Goal: Task Accomplishment & Management: Manage account settings

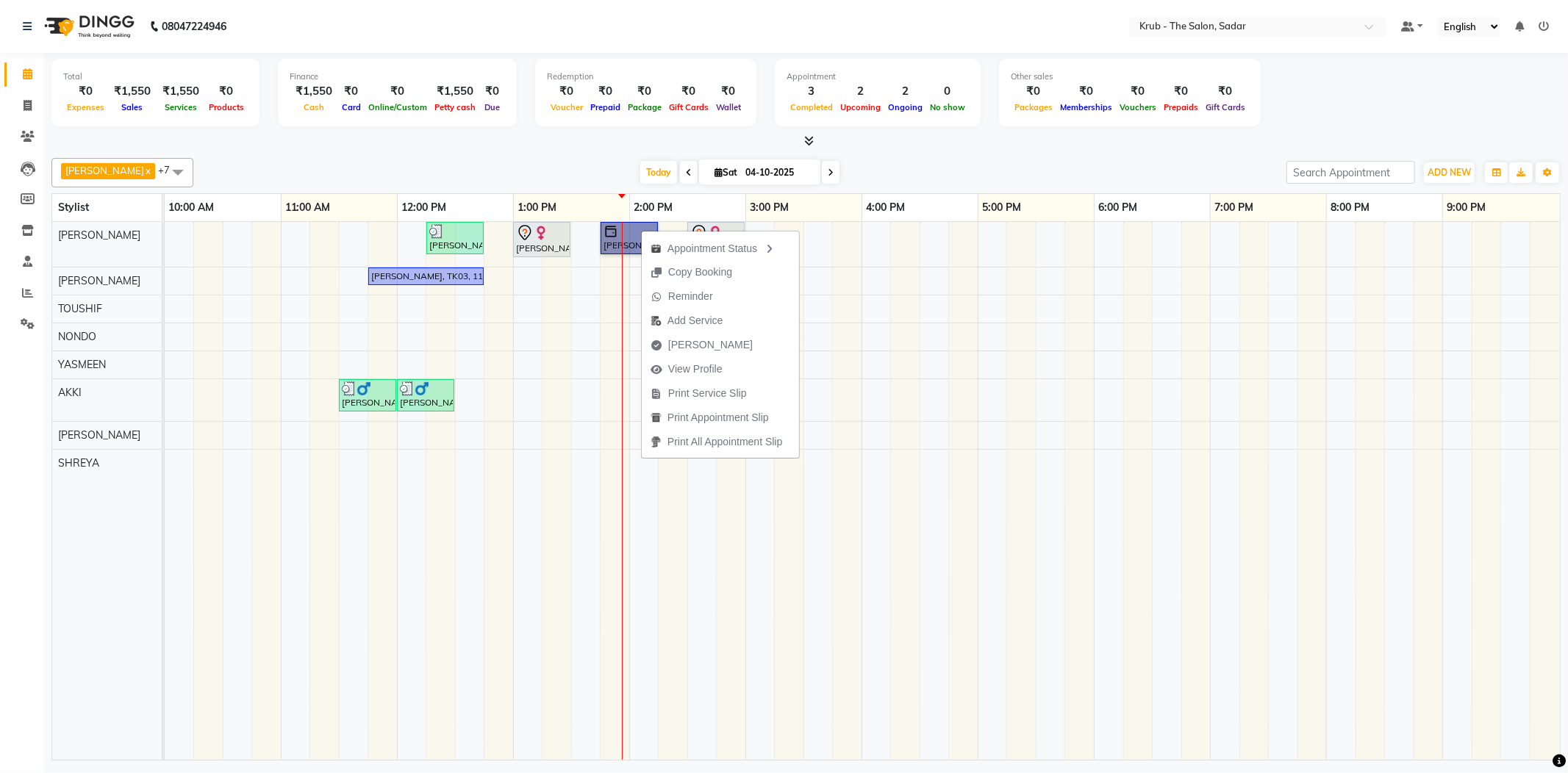
click at [641, 225] on link "[PERSON_NAME], TK06, 01:45 PM-02:15 PM, [DEMOGRAPHIC_DATA] HAIR CUT" at bounding box center [629, 238] width 58 height 32
select select "1"
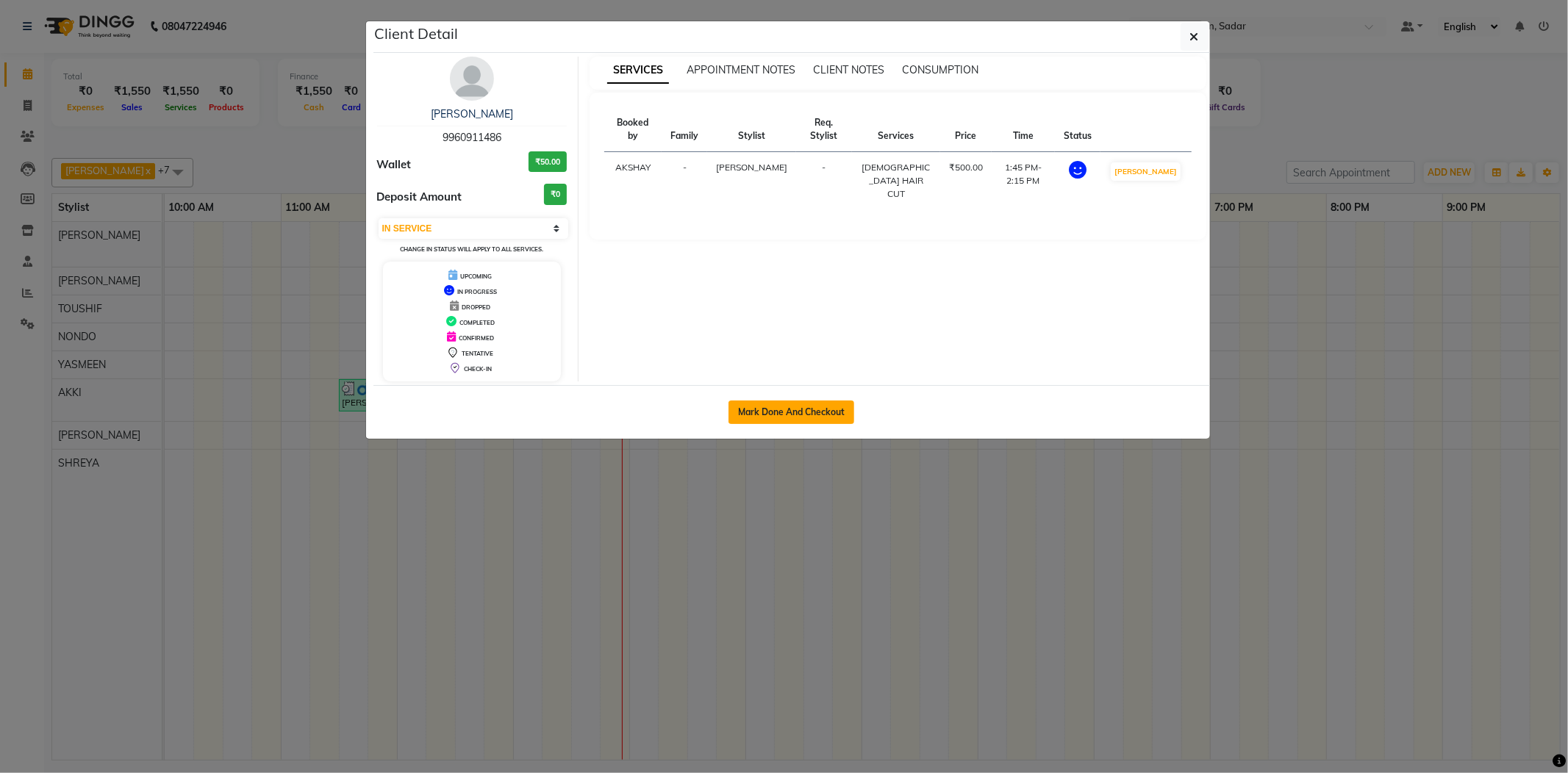
click at [801, 409] on button "Mark Done And Checkout" at bounding box center [791, 412] width 125 height 24
select select "4449"
select select "service"
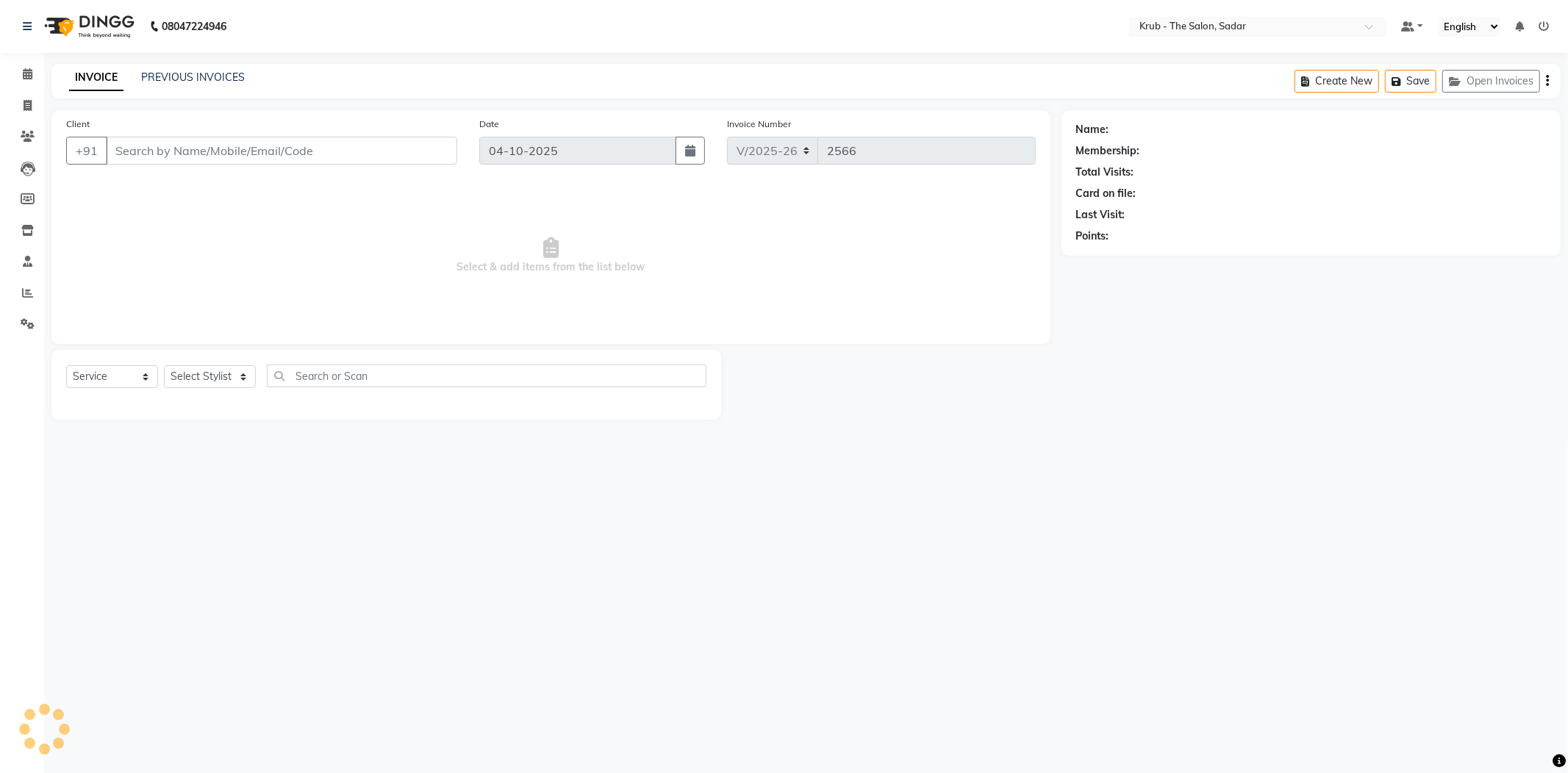
type input "9960911486"
select select "24979"
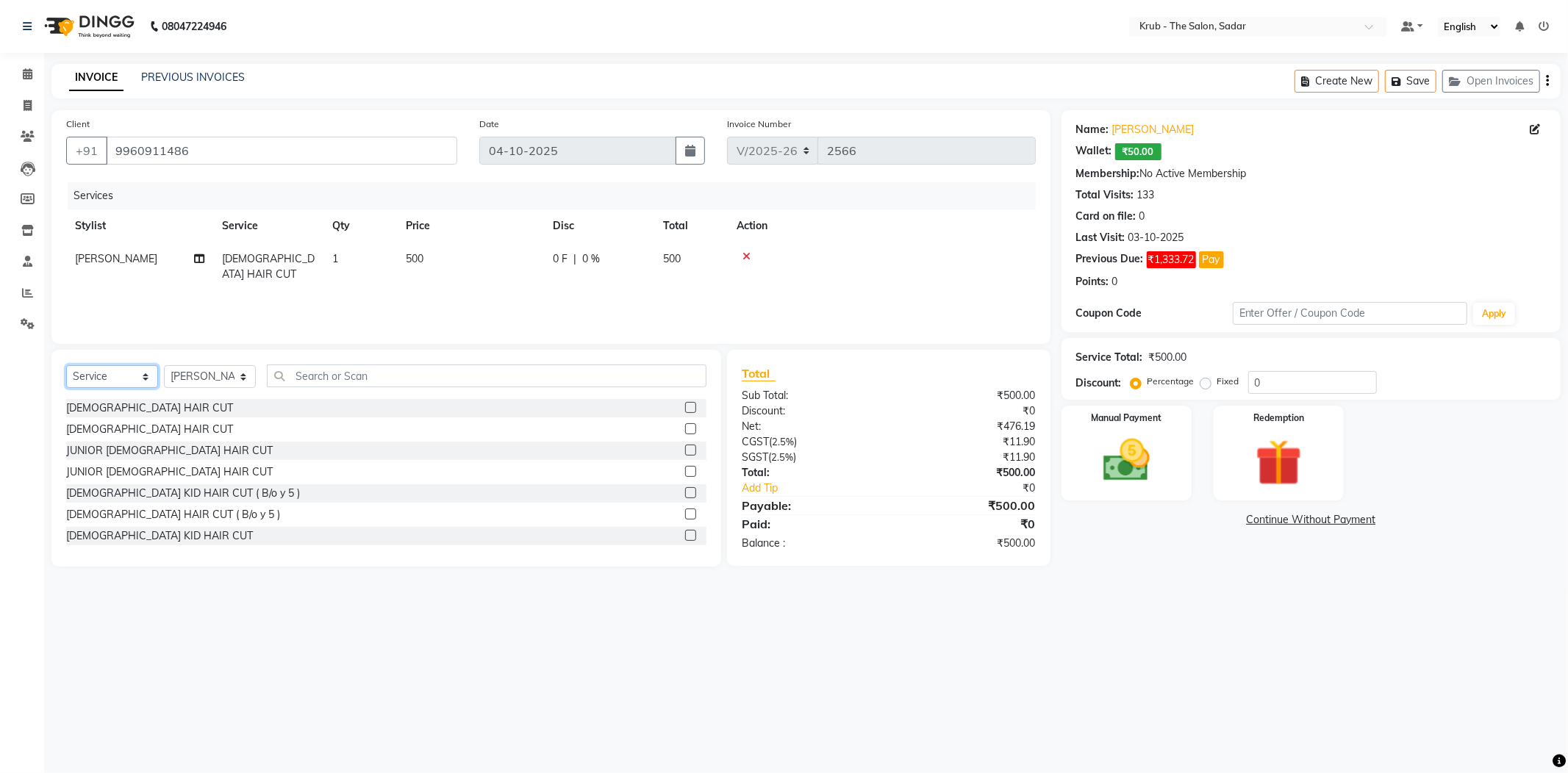
click at [109, 365] on select "Select Service Product Membership Package Voucher Prepaid Gift Card" at bounding box center [112, 376] width 91 height 23
select select "product"
click at [109, 365] on select "Select Service Product Membership Package Voucher Prepaid Gift Card" at bounding box center [112, 376] width 91 height 23
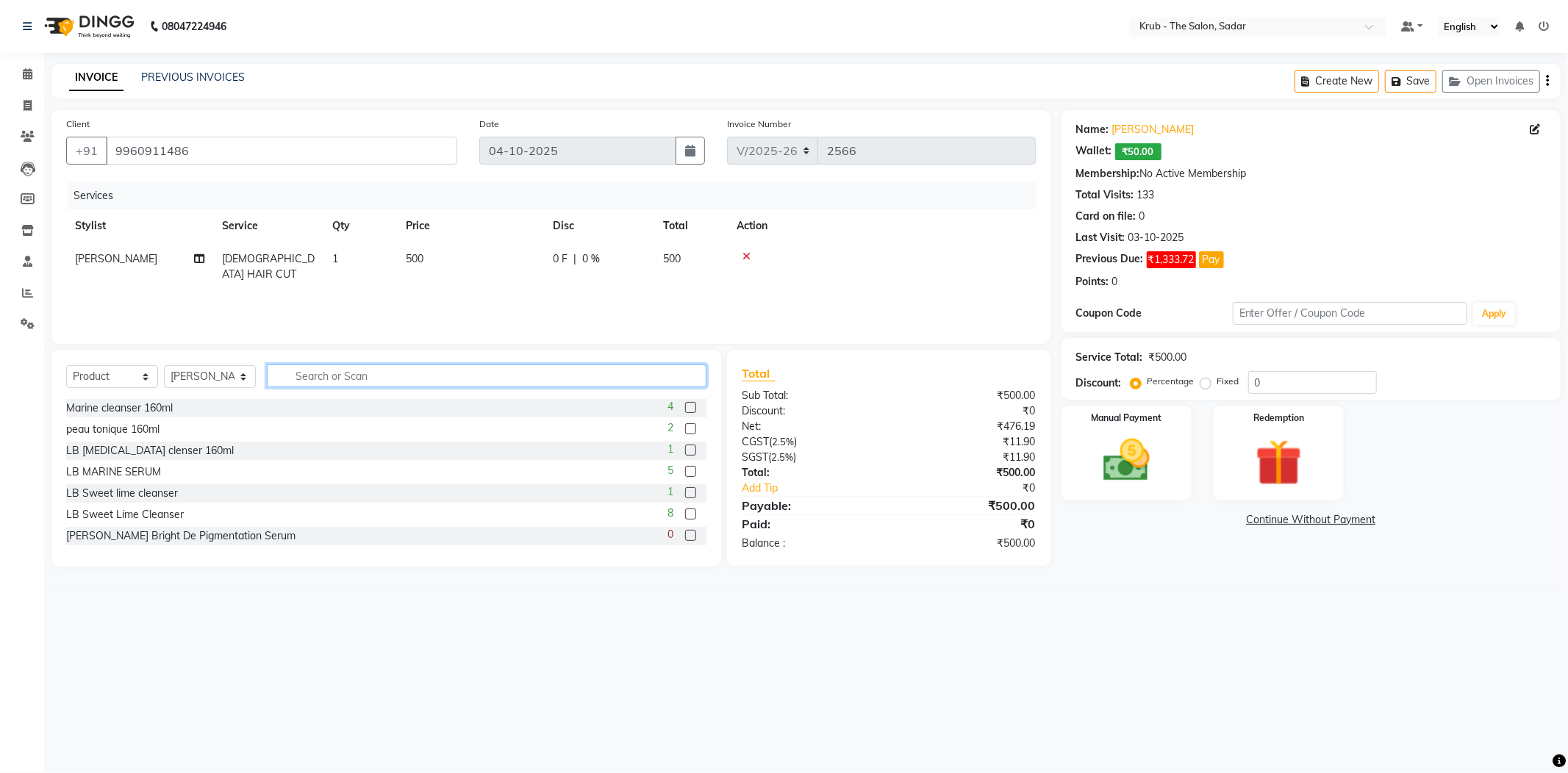
click at [307, 364] on input "text" at bounding box center [486, 375] width 440 height 23
drag, startPoint x: 324, startPoint y: 362, endPoint x: 275, endPoint y: 362, distance: 49.0
click at [275, 364] on input "extr" at bounding box center [476, 375] width 419 height 23
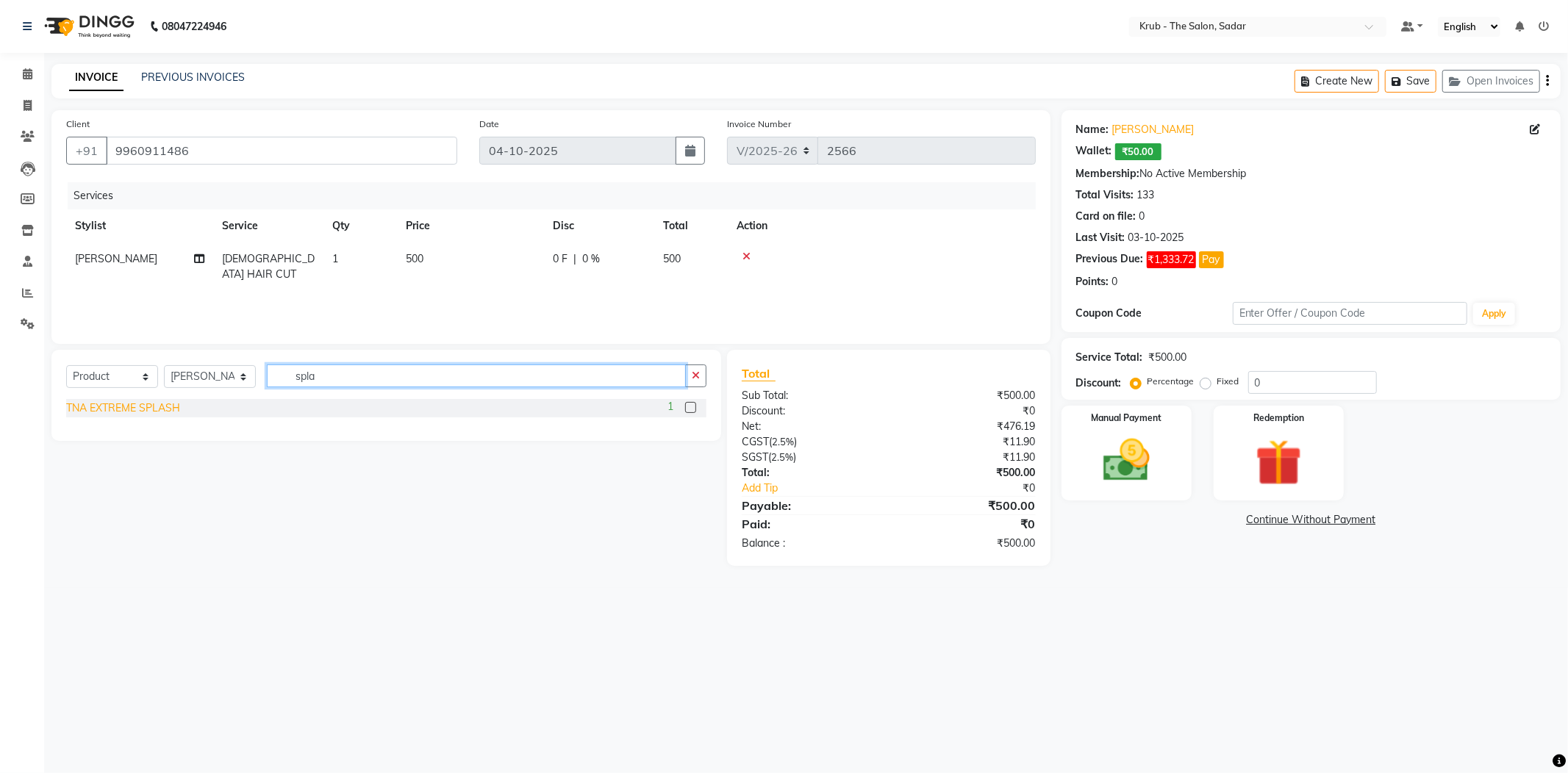
type input "spla"
click at [139, 400] on div "TNA EXTREME SPLASH" at bounding box center [123, 408] width 114 height 15
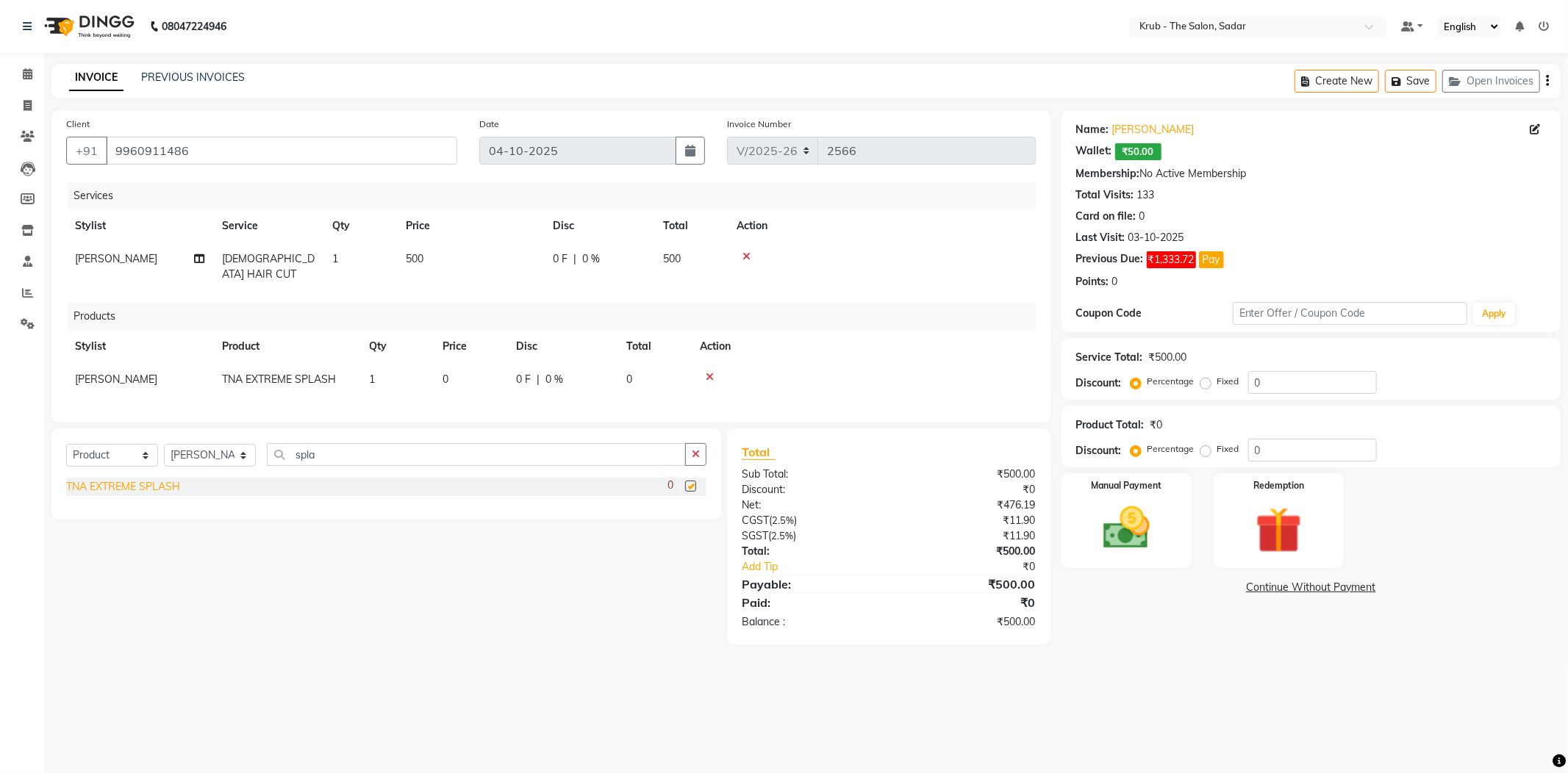
checkbox input "false"
drag, startPoint x: 319, startPoint y: 425, endPoint x: 282, endPoint y: 419, distance: 37.5
click at [282, 443] on input "spla" at bounding box center [476, 454] width 419 height 23
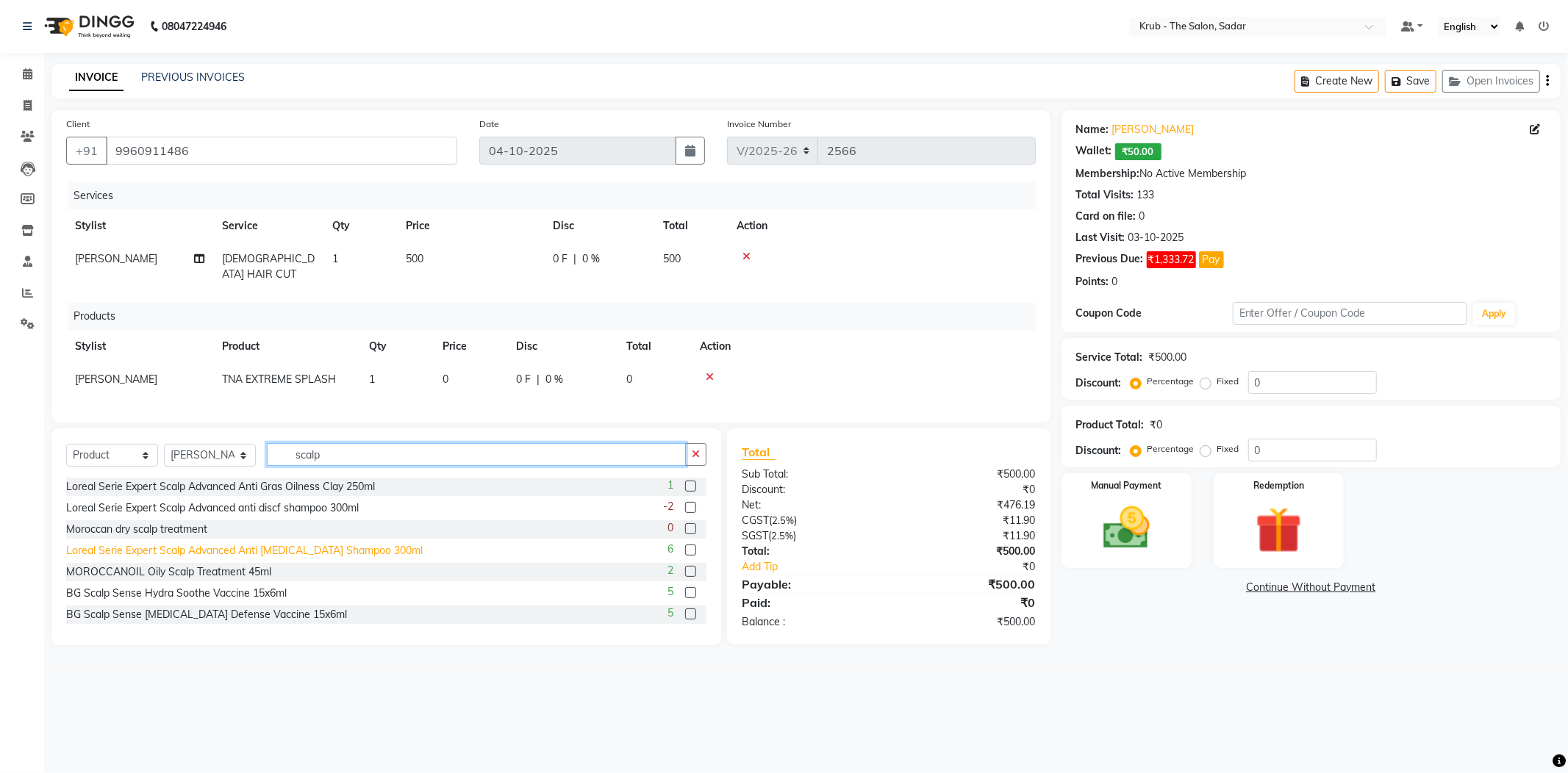
type input "scalp"
click at [247, 543] on div "Loreal Serie Expert Scalp Advanced Anti [MEDICAL_DATA] Shampoo 300ml" at bounding box center [244, 550] width 357 height 15
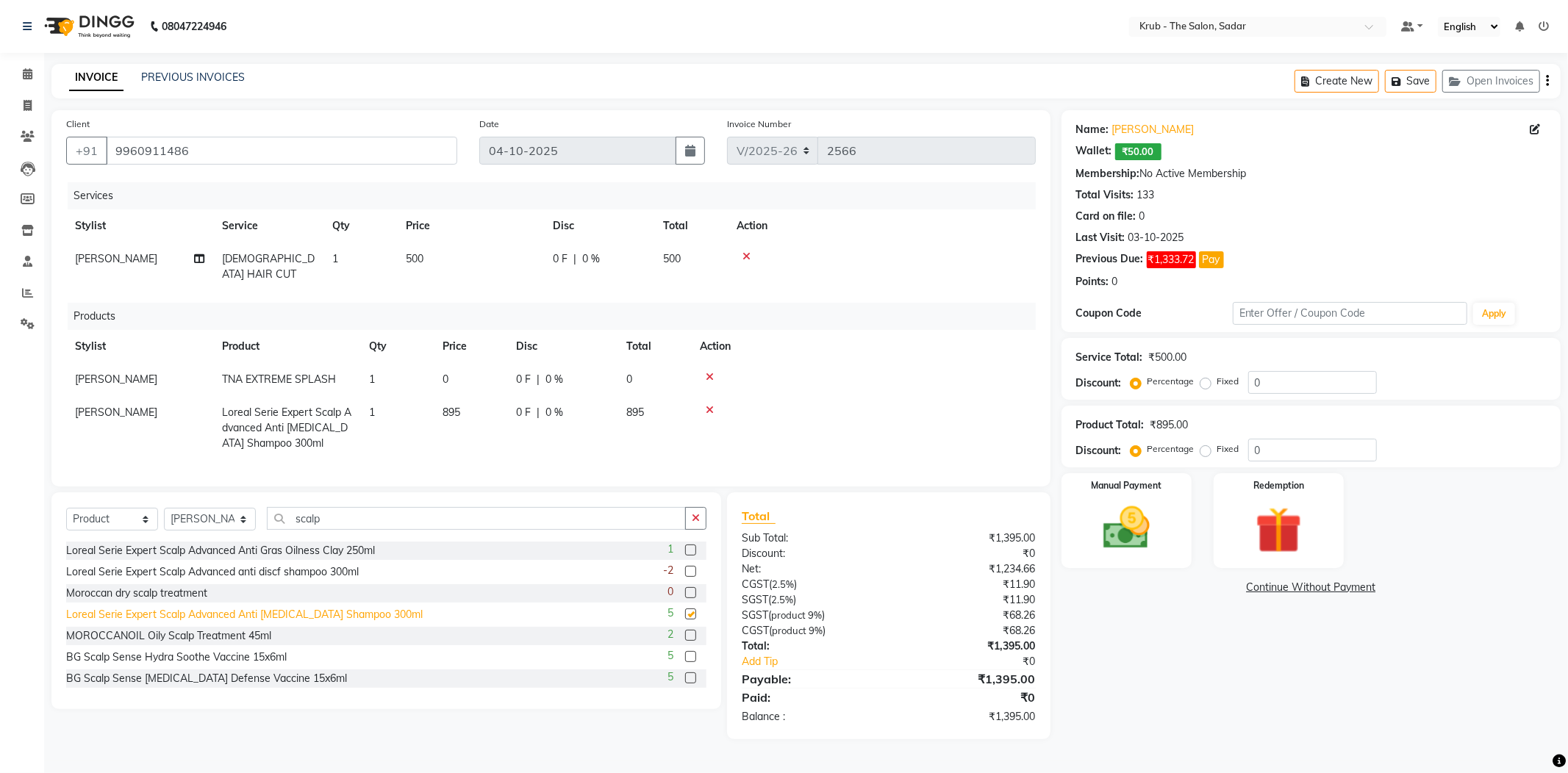
checkbox input "false"
click at [369, 373] on span "1" at bounding box center [372, 379] width 6 height 14
select select "24979"
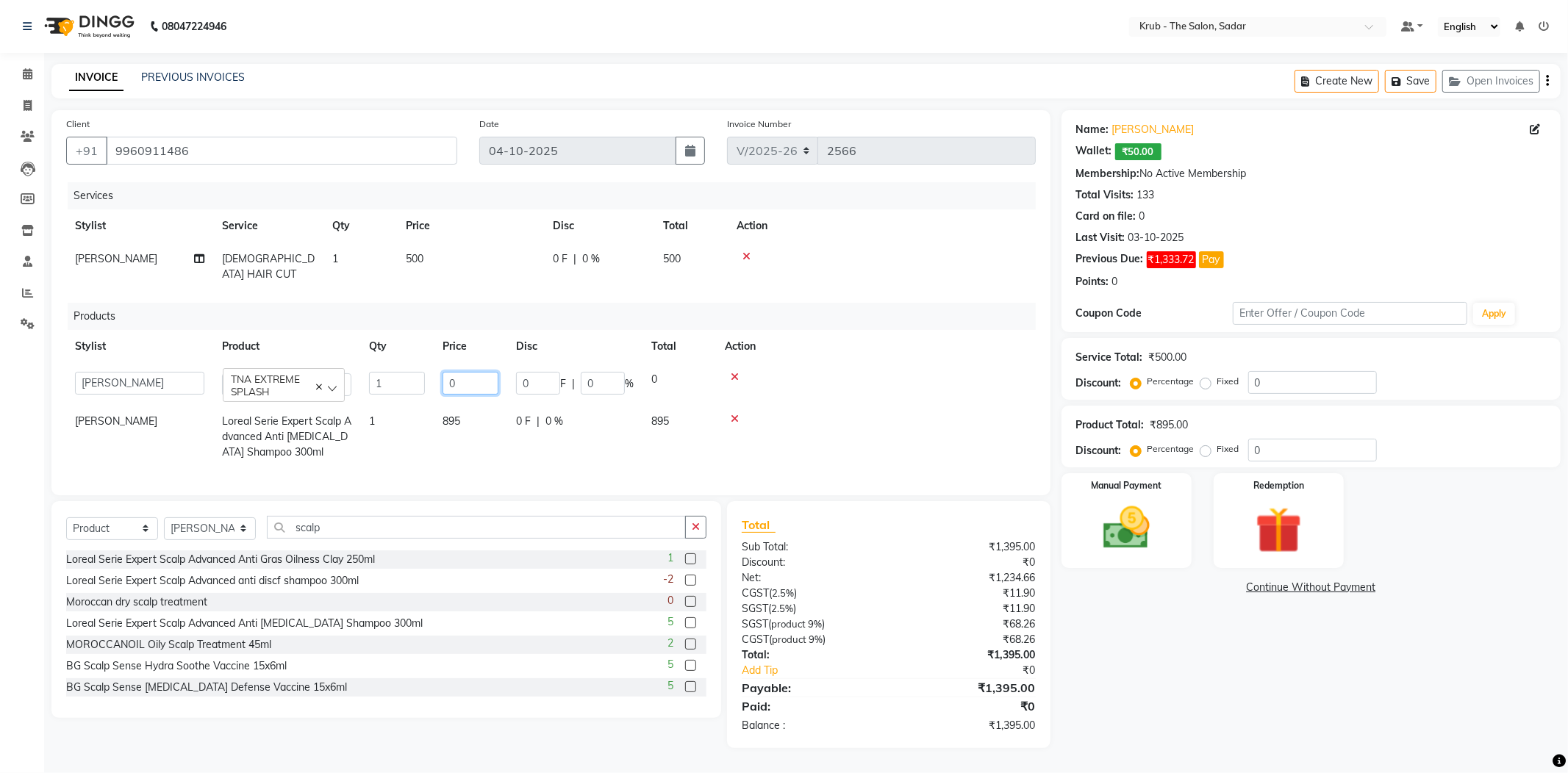
drag, startPoint x: 452, startPoint y: 342, endPoint x: 433, endPoint y: 342, distance: 19.0
click at [434, 363] on td "0" at bounding box center [470, 384] width 74 height 41
type input "1000"
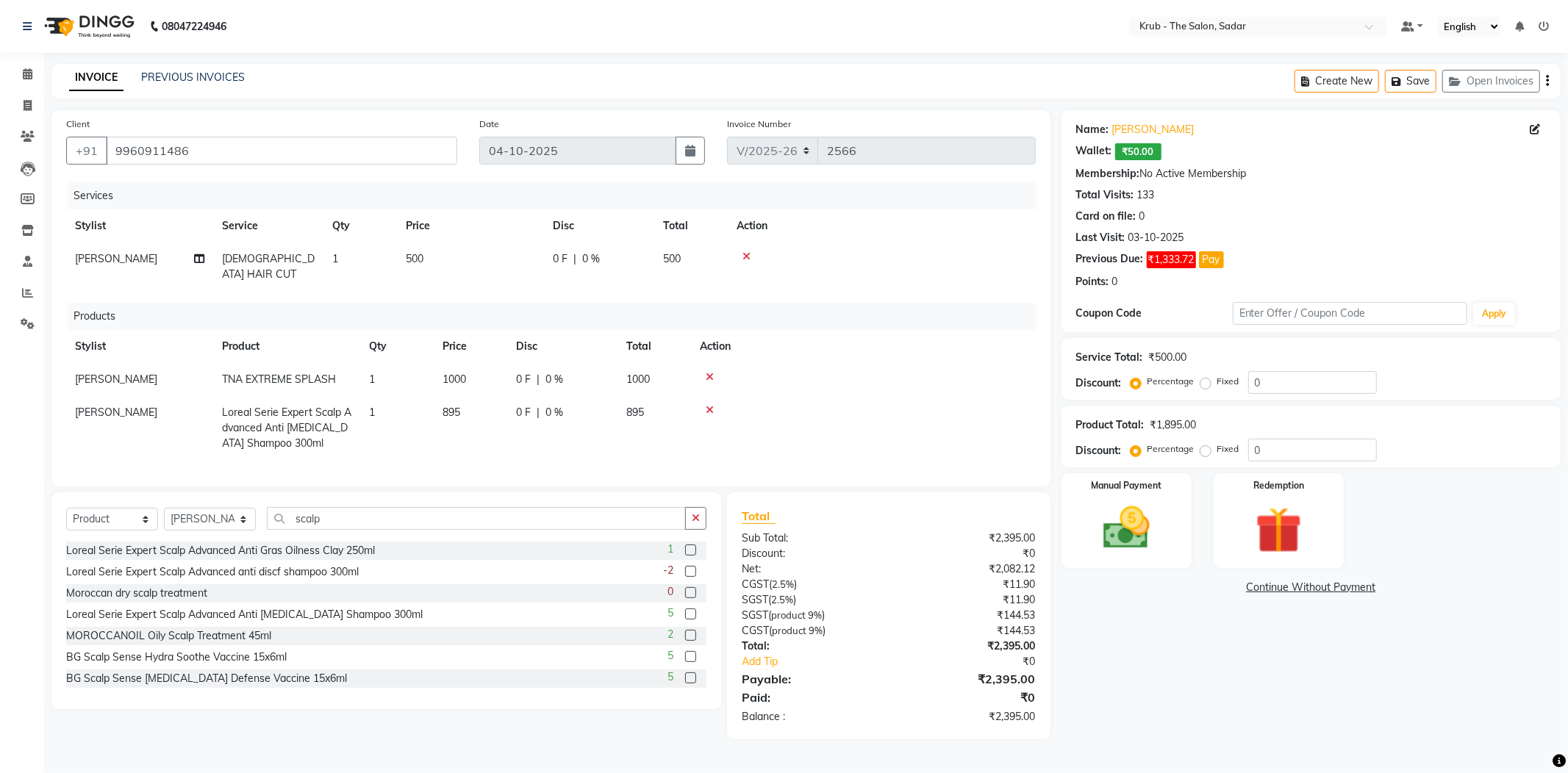
click at [442, 406] on span "895" at bounding box center [451, 412] width 18 height 14
select select "24979"
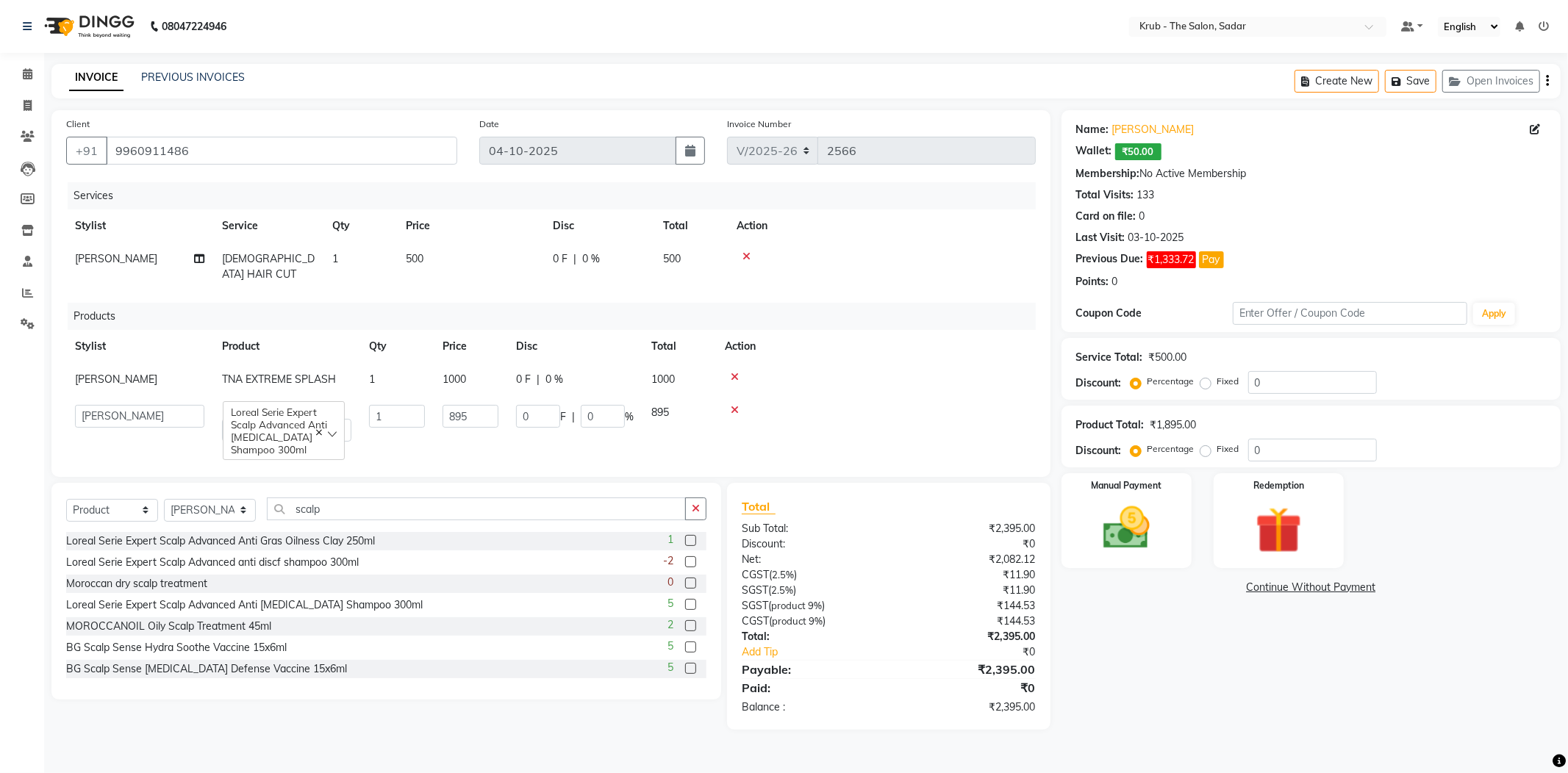
click at [978, 330] on th "Action" at bounding box center [876, 346] width 320 height 33
click at [280, 303] on div "Products" at bounding box center [557, 317] width 979 height 27
click at [210, 499] on select "Select Stylist [PERSON_NAME] [PERSON_NAME] [PERSON_NAME] Reception NONDO [PERSO…" at bounding box center [210, 510] width 91 height 23
click at [103, 499] on select "Select Service Product Membership Package Voucher Prepaid Gift Card" at bounding box center [112, 510] width 91 height 23
select select "service"
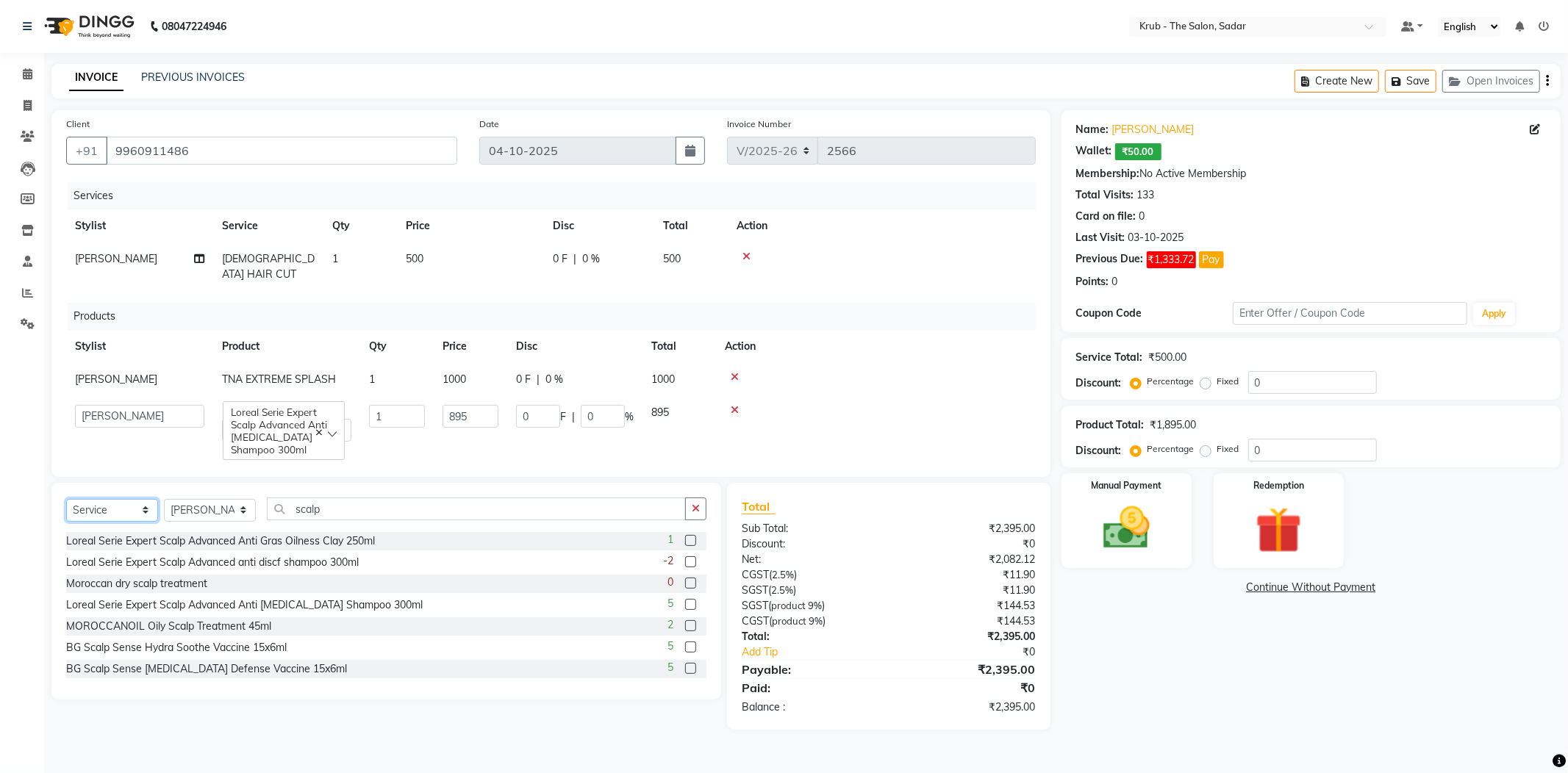
click at [66, 499] on select "Select Service Product Membership Package Voucher Prepaid Gift Card" at bounding box center [112, 510] width 91 height 23
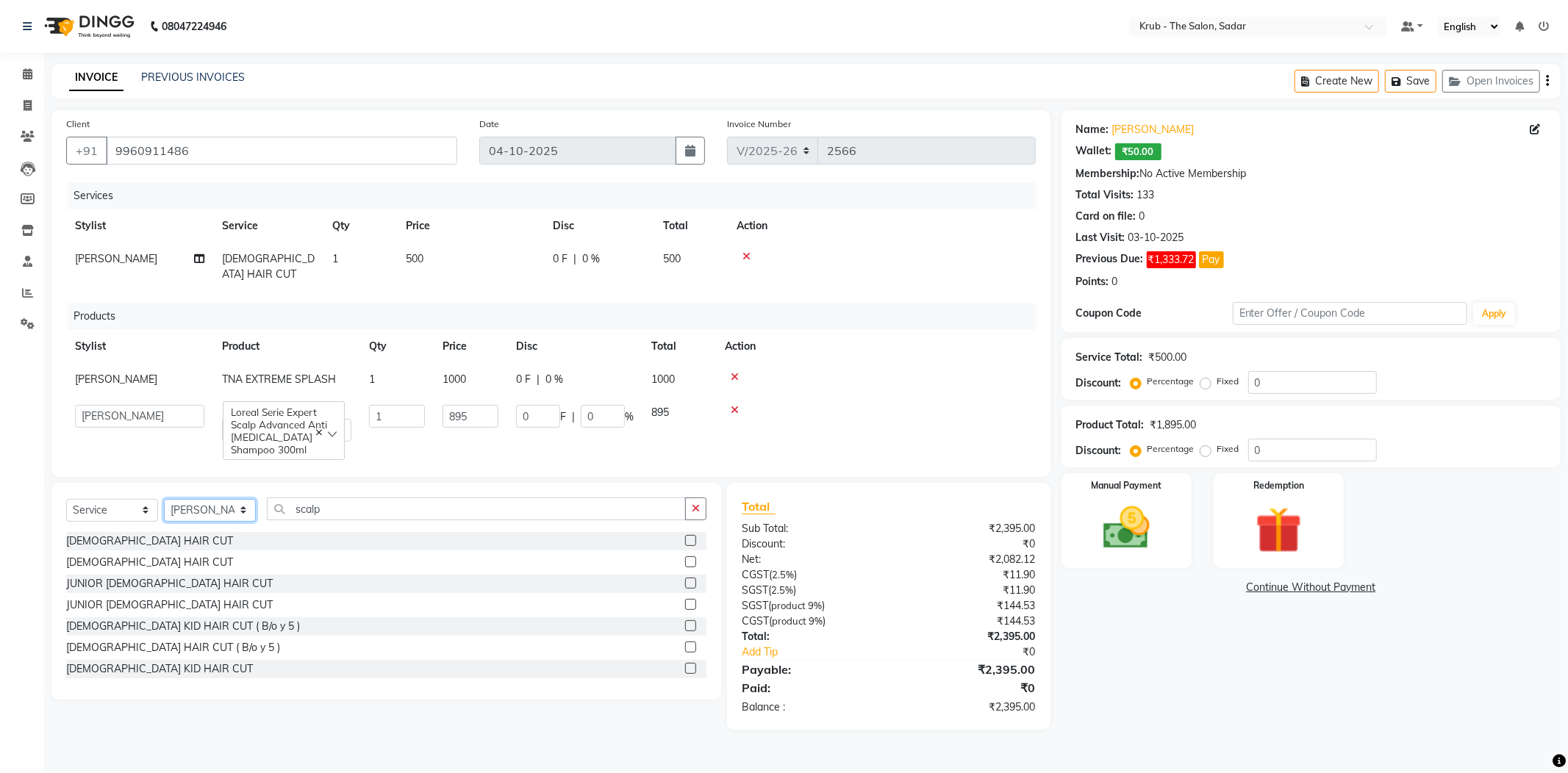
click at [197, 499] on select "Select Stylist [PERSON_NAME] [PERSON_NAME] [PERSON_NAME] Reception NONDO [PERSO…" at bounding box center [210, 510] width 91 height 23
click at [164, 499] on select "Select Stylist [PERSON_NAME] [PERSON_NAME] [PERSON_NAME] Reception NONDO [PERSO…" at bounding box center [210, 510] width 91 height 23
click at [356, 498] on input "scalp" at bounding box center [476, 509] width 419 height 23
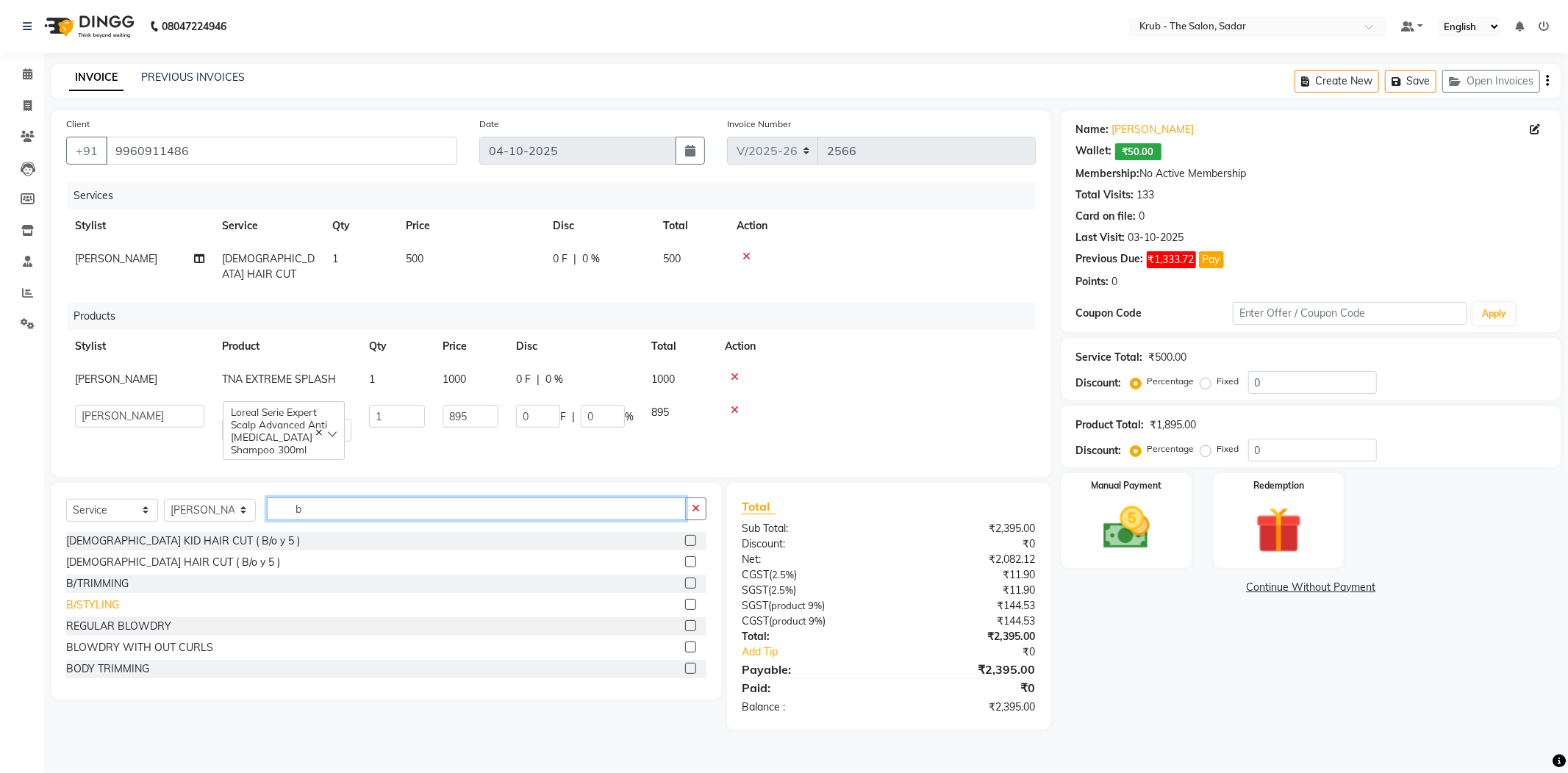
type input "b"
click at [94, 598] on div "B/STYLING" at bounding box center [92, 605] width 53 height 15
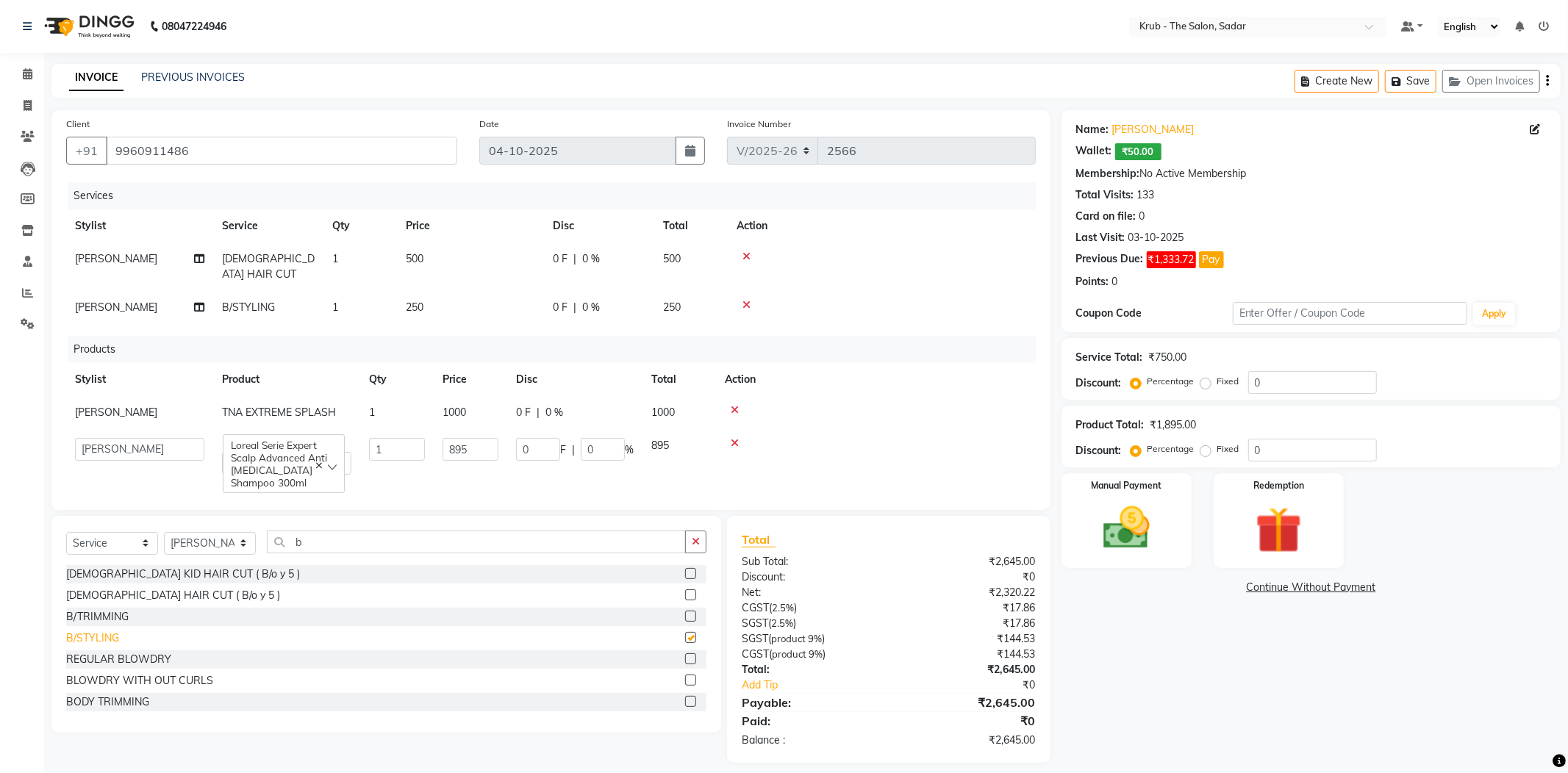
checkbox input "false"
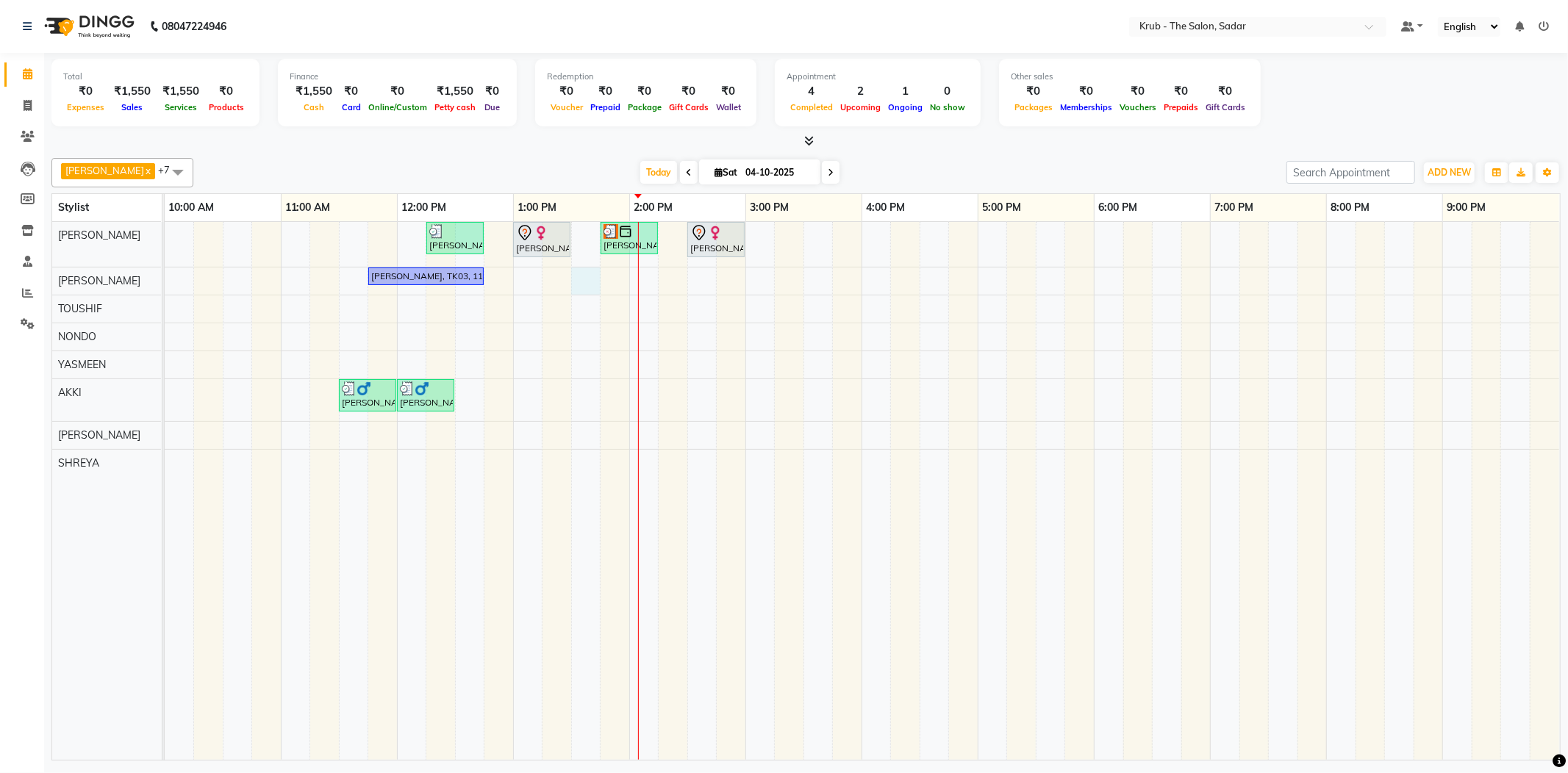
click at [577, 278] on div "Priyanka S, TK07, 12:15 PM-12:45 PM, FEMALE HAIR CUT Laila Malik, TK02, 01:00 P…" at bounding box center [862, 490] width 1395 height 538
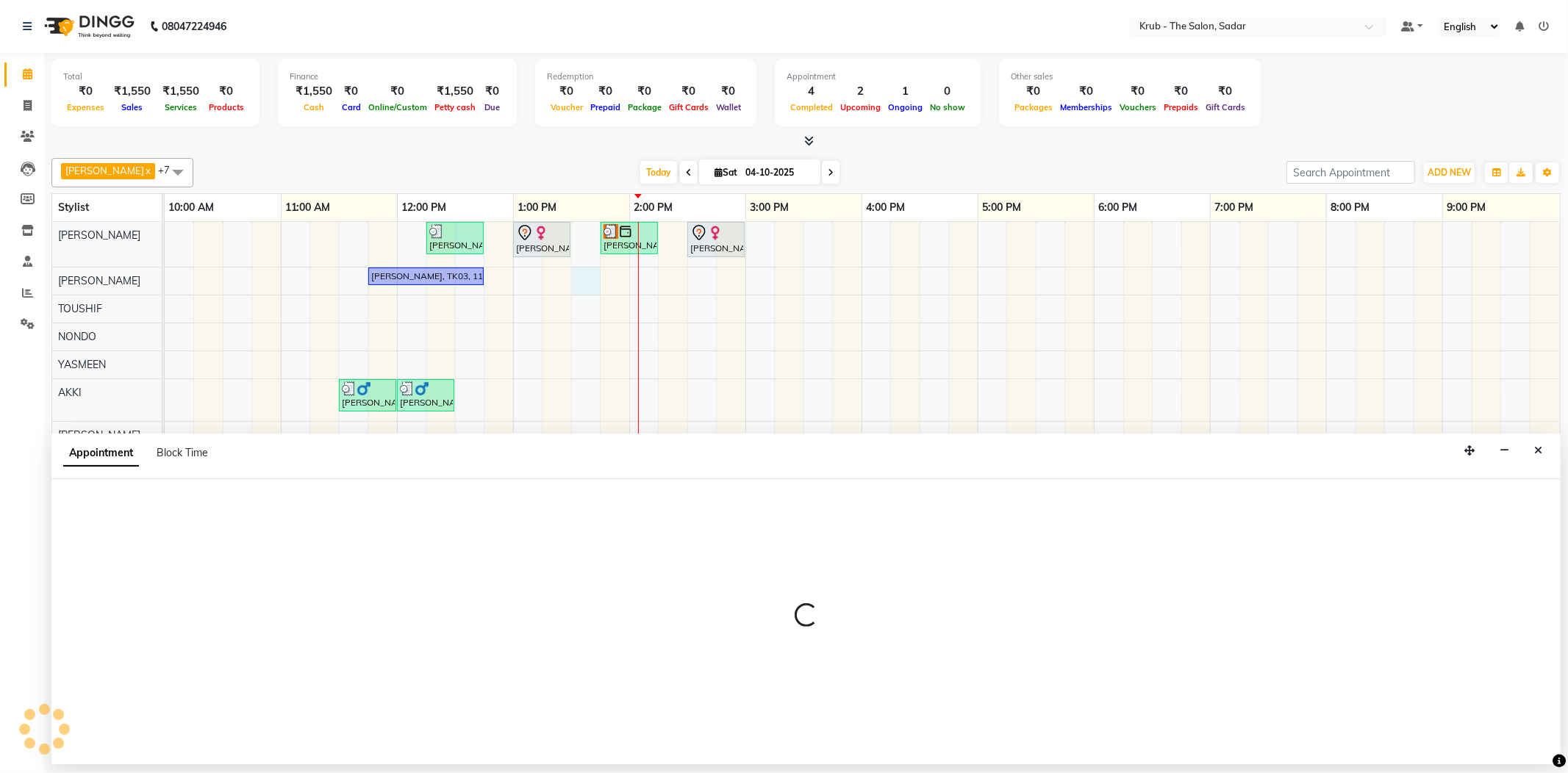
select select "24980"
select select "810"
select select "tentative"
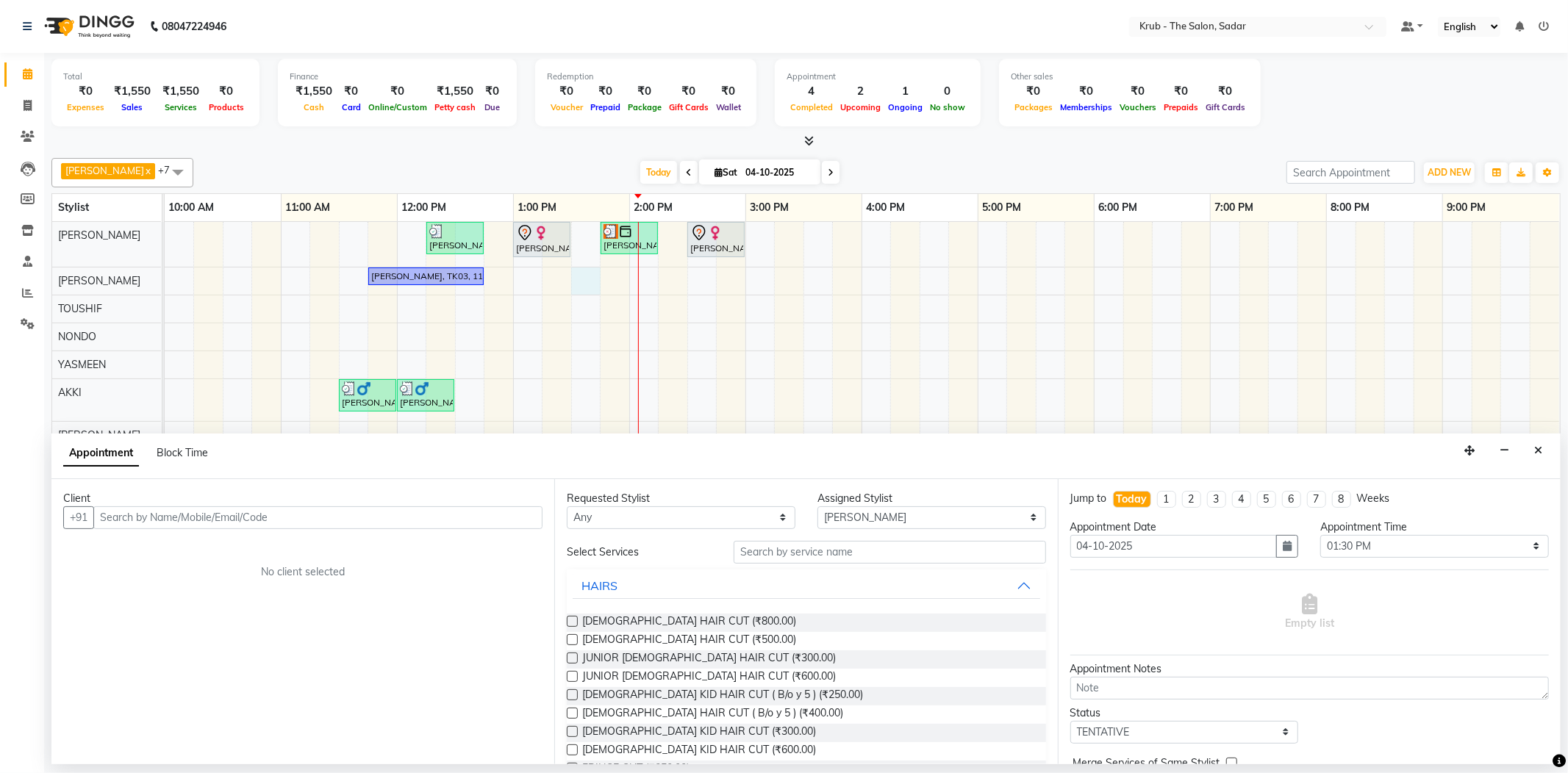
click at [259, 506] on input "text" at bounding box center [318, 517] width 449 height 23
click at [209, 537] on span "93711015" at bounding box center [238, 544] width 58 height 14
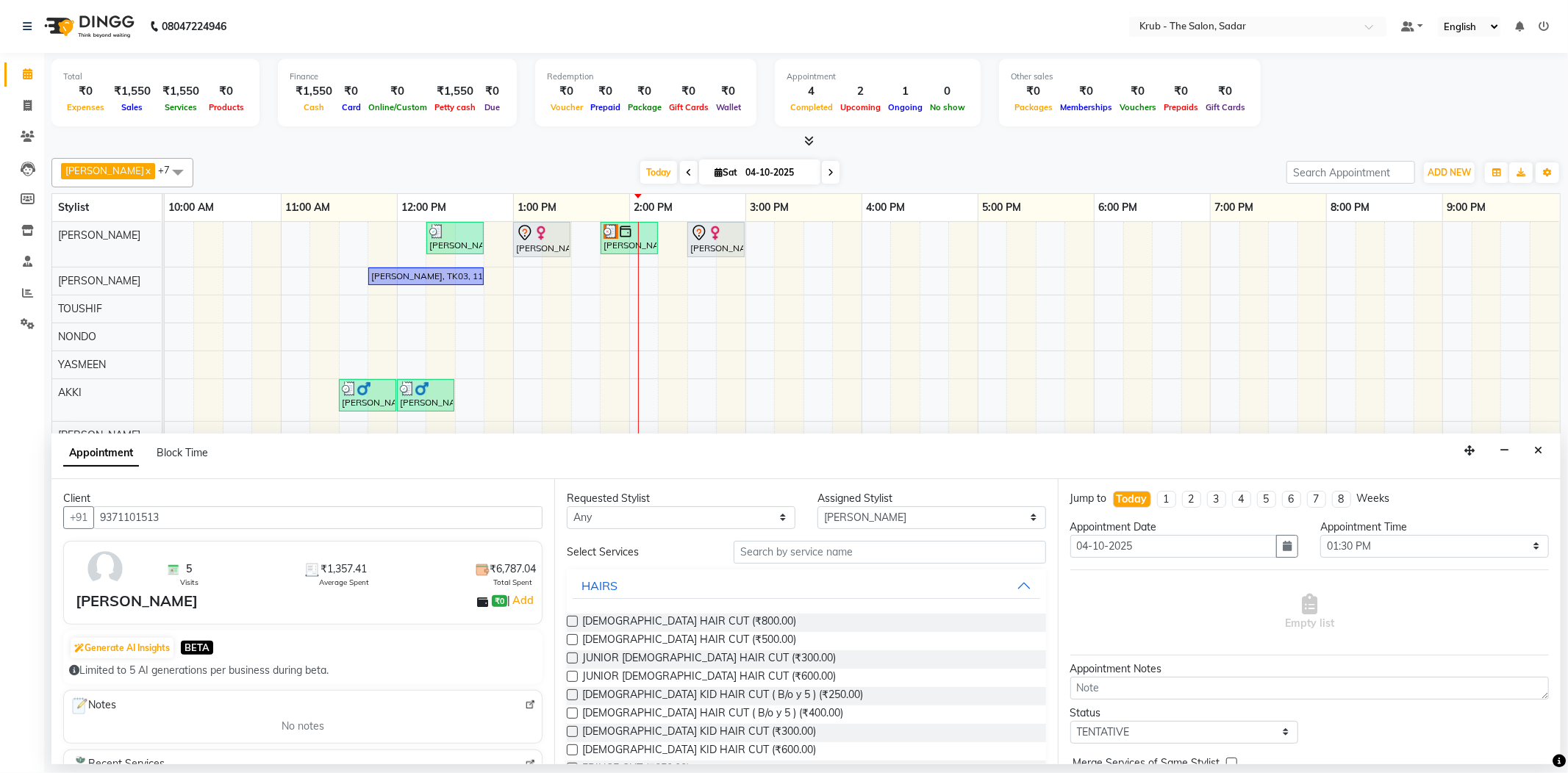
type input "9371101513"
click at [774, 541] on input "text" at bounding box center [889, 552] width 312 height 23
click at [688, 650] on span "JUNIOR MALE HAIR CUT (₹300.00)" at bounding box center [708, 660] width 253 height 19
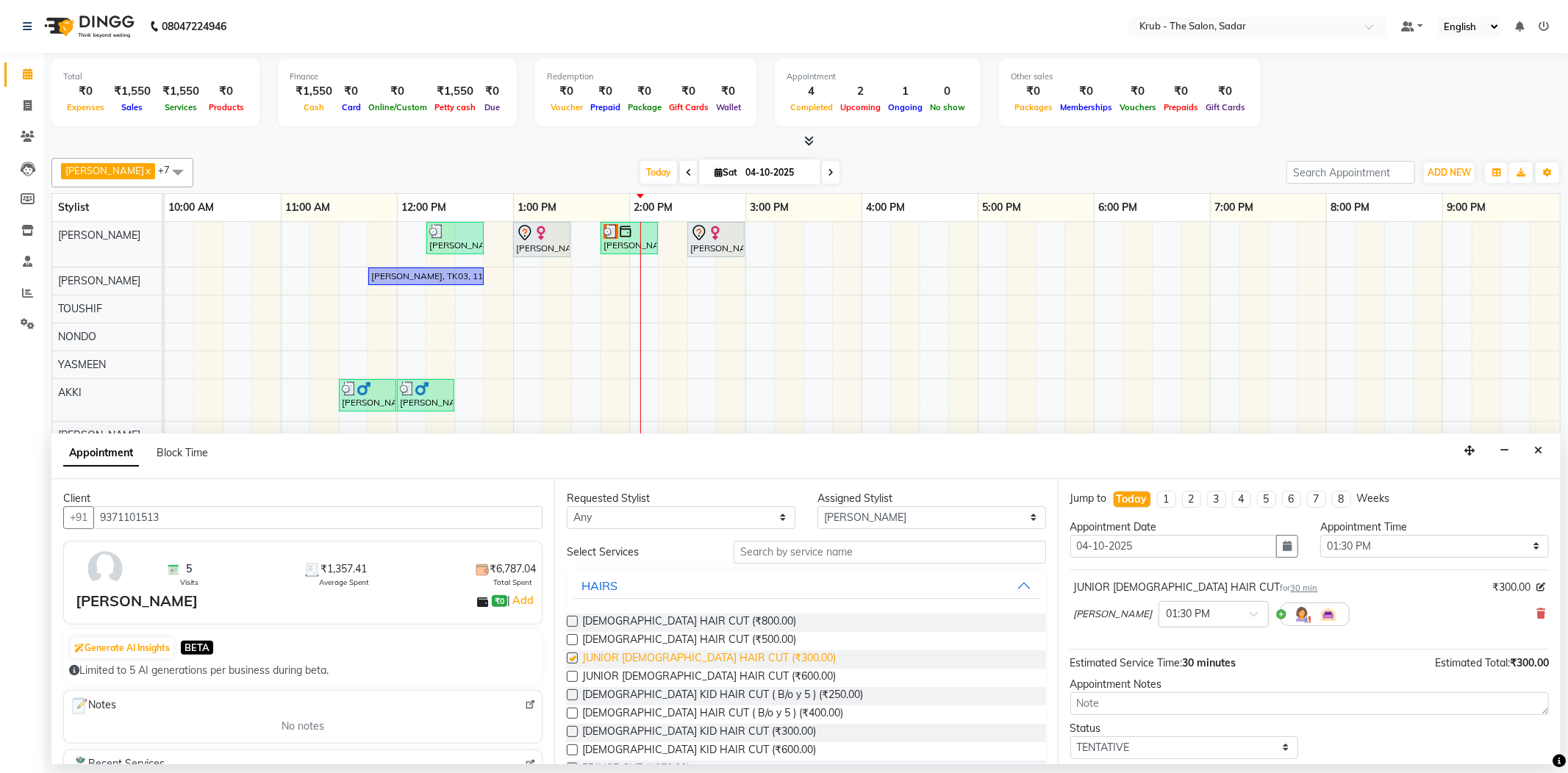
checkbox input "false"
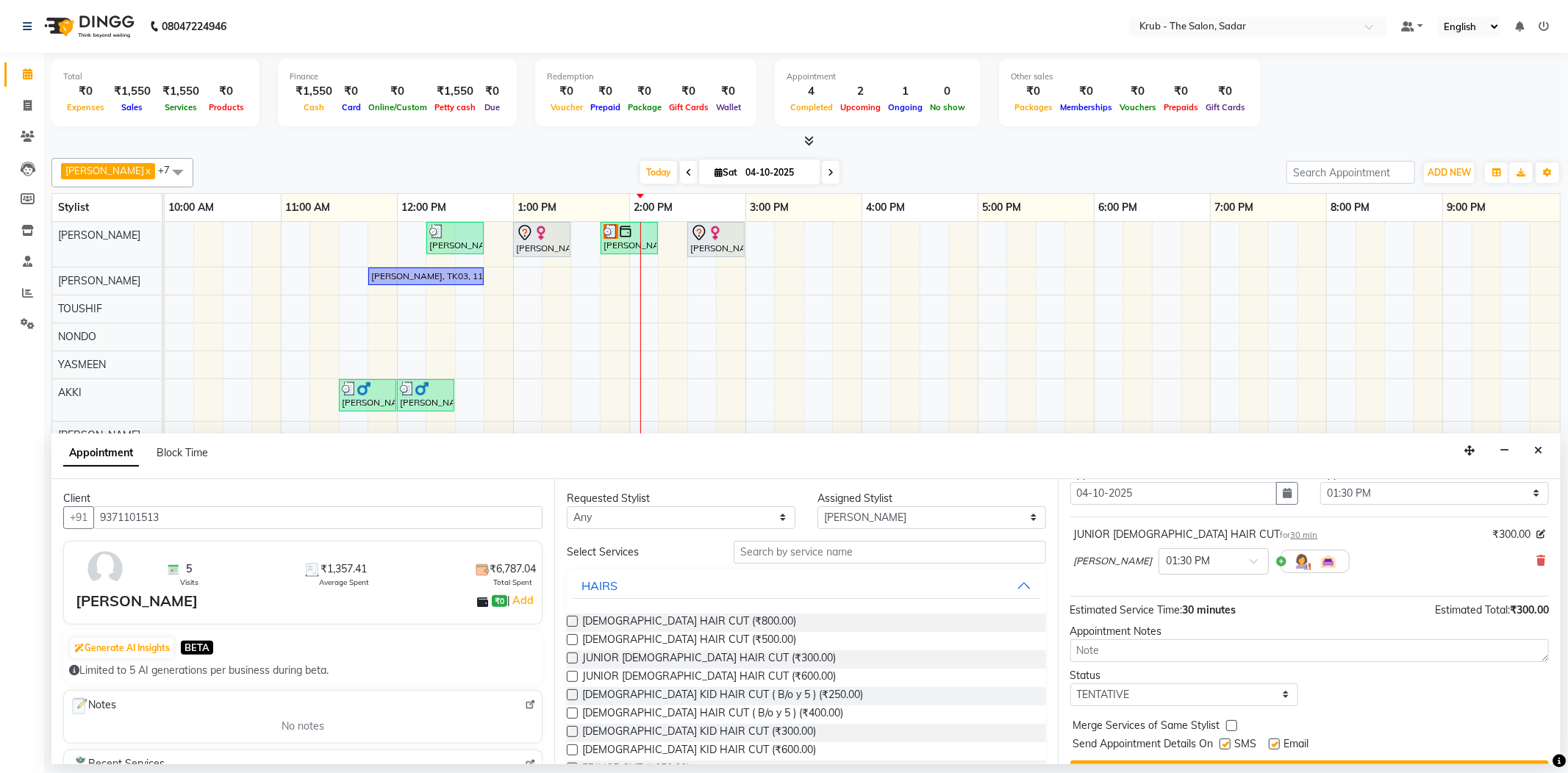
scroll to position [77, 0]
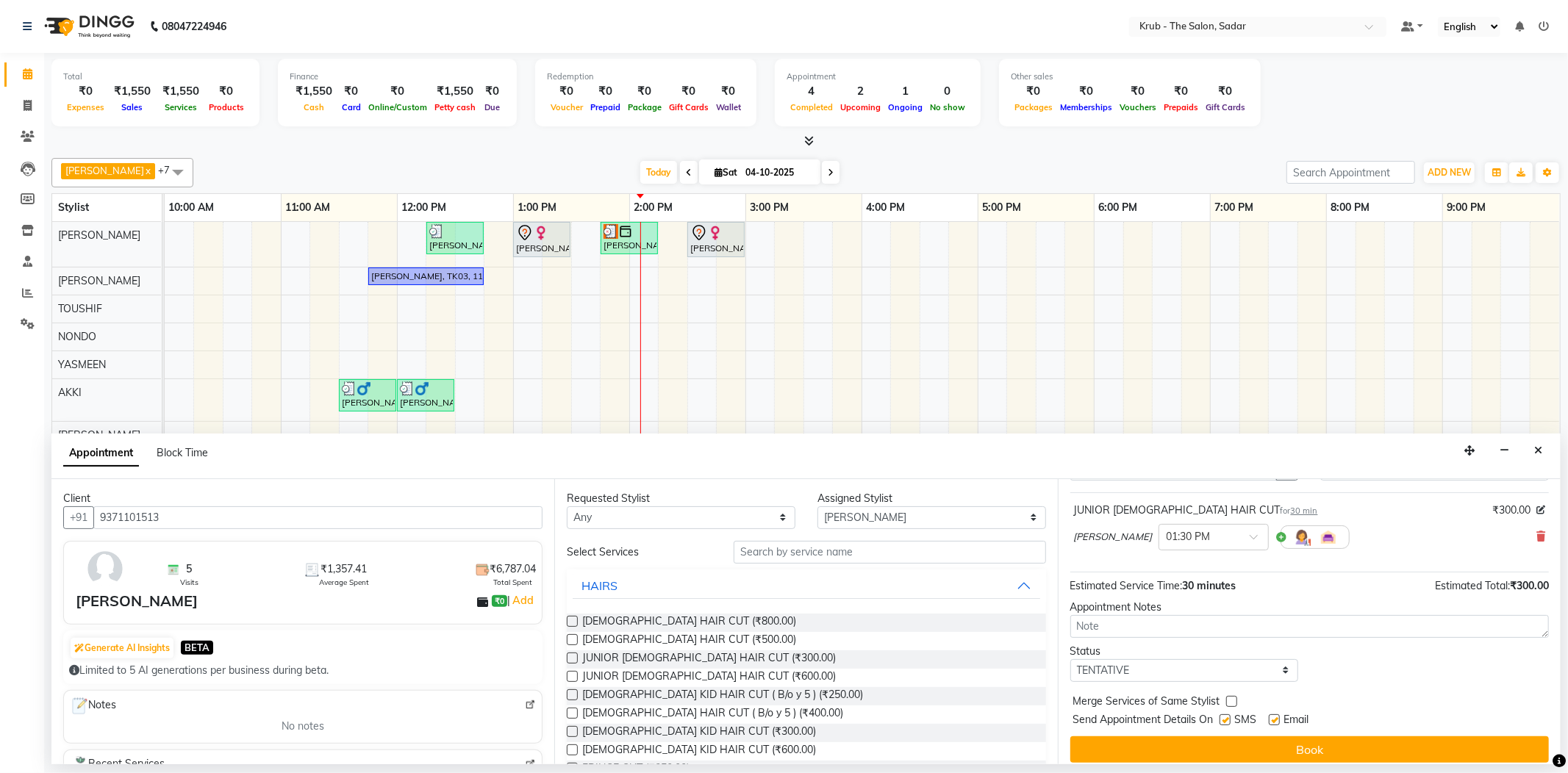
click at [1227, 715] on label at bounding box center [1225, 720] width 11 height 11
click at [1227, 716] on input "checkbox" at bounding box center [1224, 721] width 9 height 9
checkbox input "false"
click at [1272, 715] on label at bounding box center [1274, 720] width 11 height 11
click at [1272, 716] on input "checkbox" at bounding box center [1273, 721] width 9 height 9
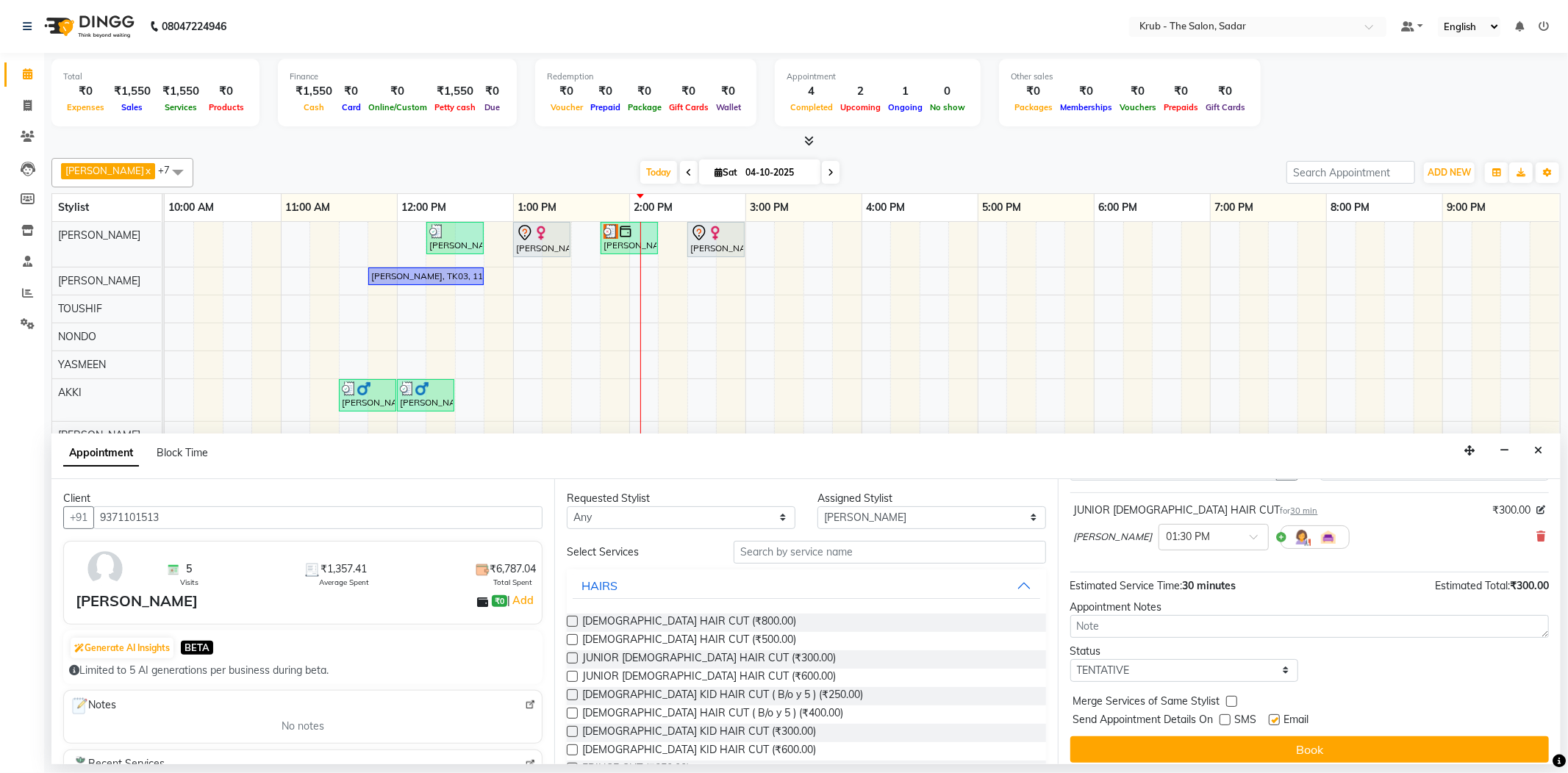
checkbox input "false"
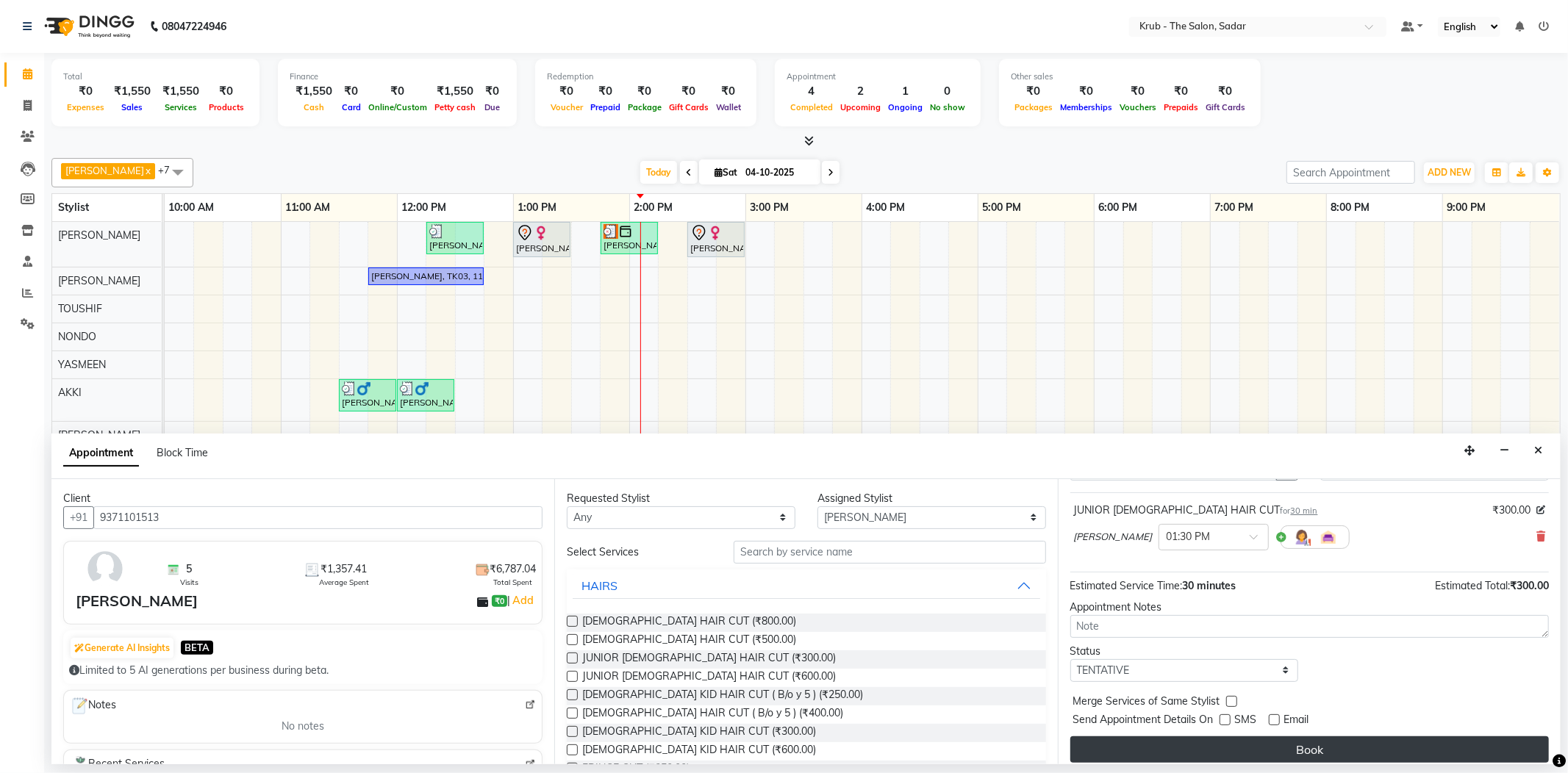
click at [1262, 737] on button "Book" at bounding box center [1310, 749] width 479 height 26
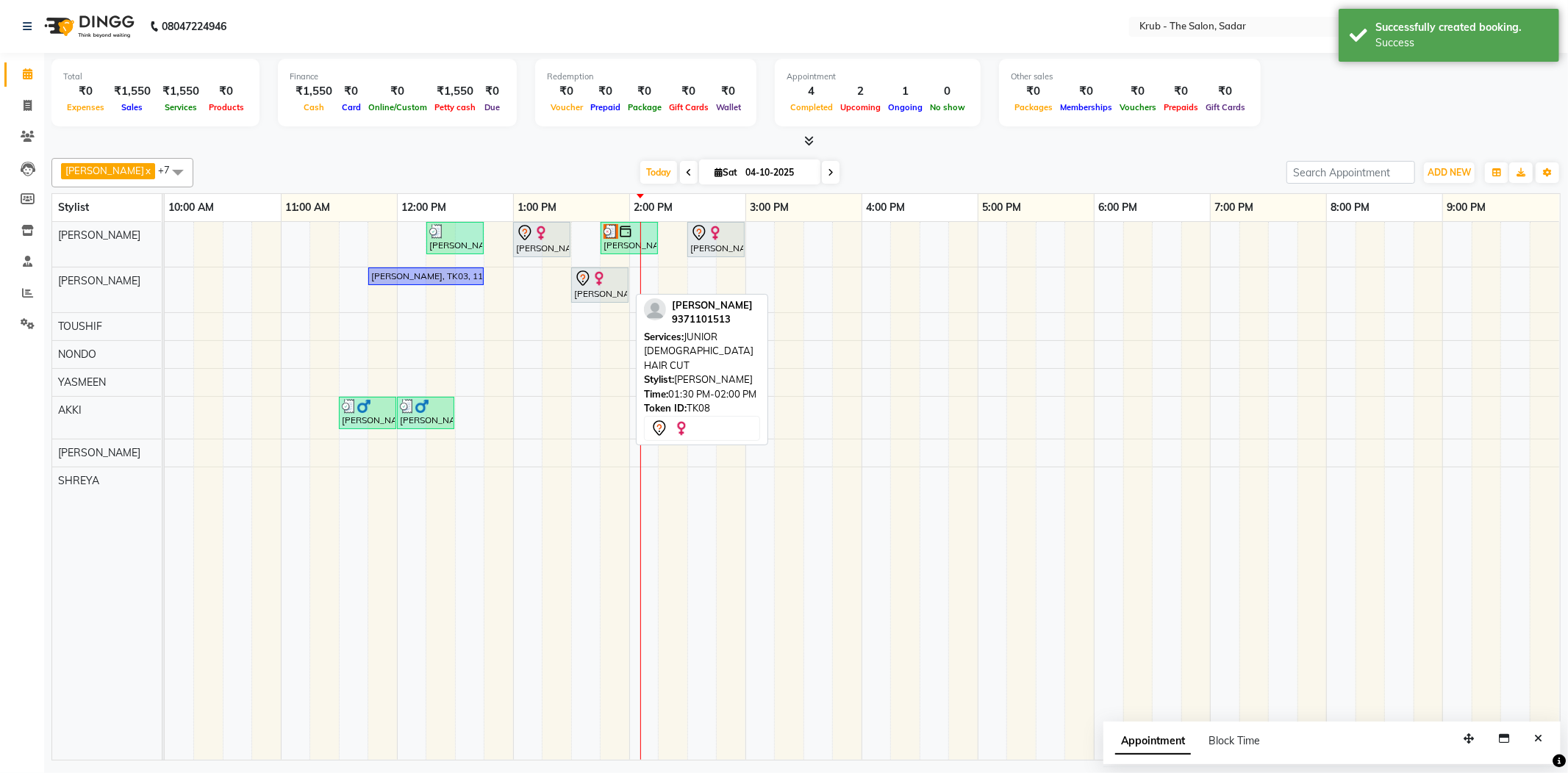
click at [597, 298] on div "Gunjan, TK08, 01:30 PM-02:00 PM, JUNIOR MALE HAIR CUT" at bounding box center [600, 285] width 54 height 30
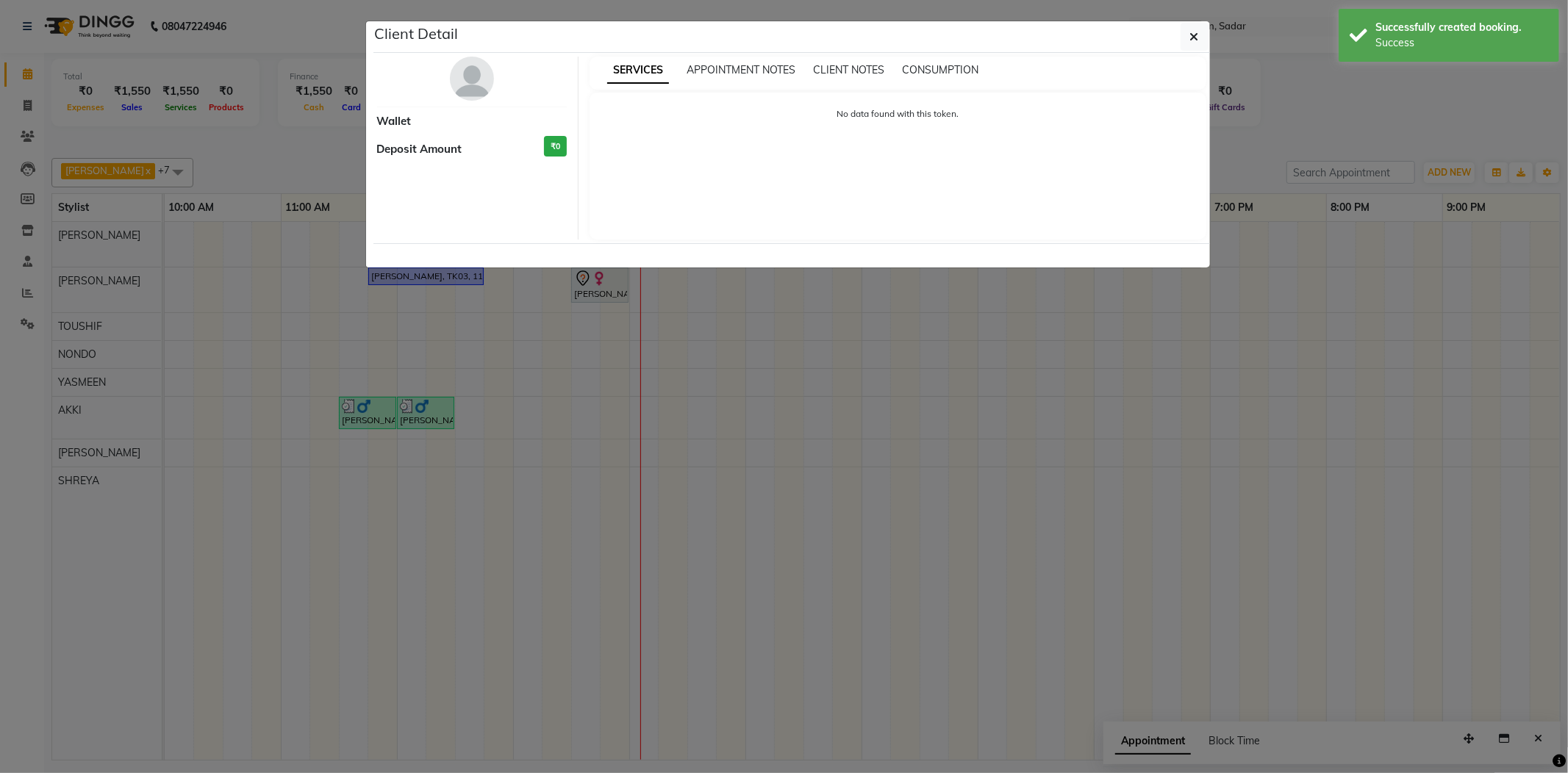
select select "7"
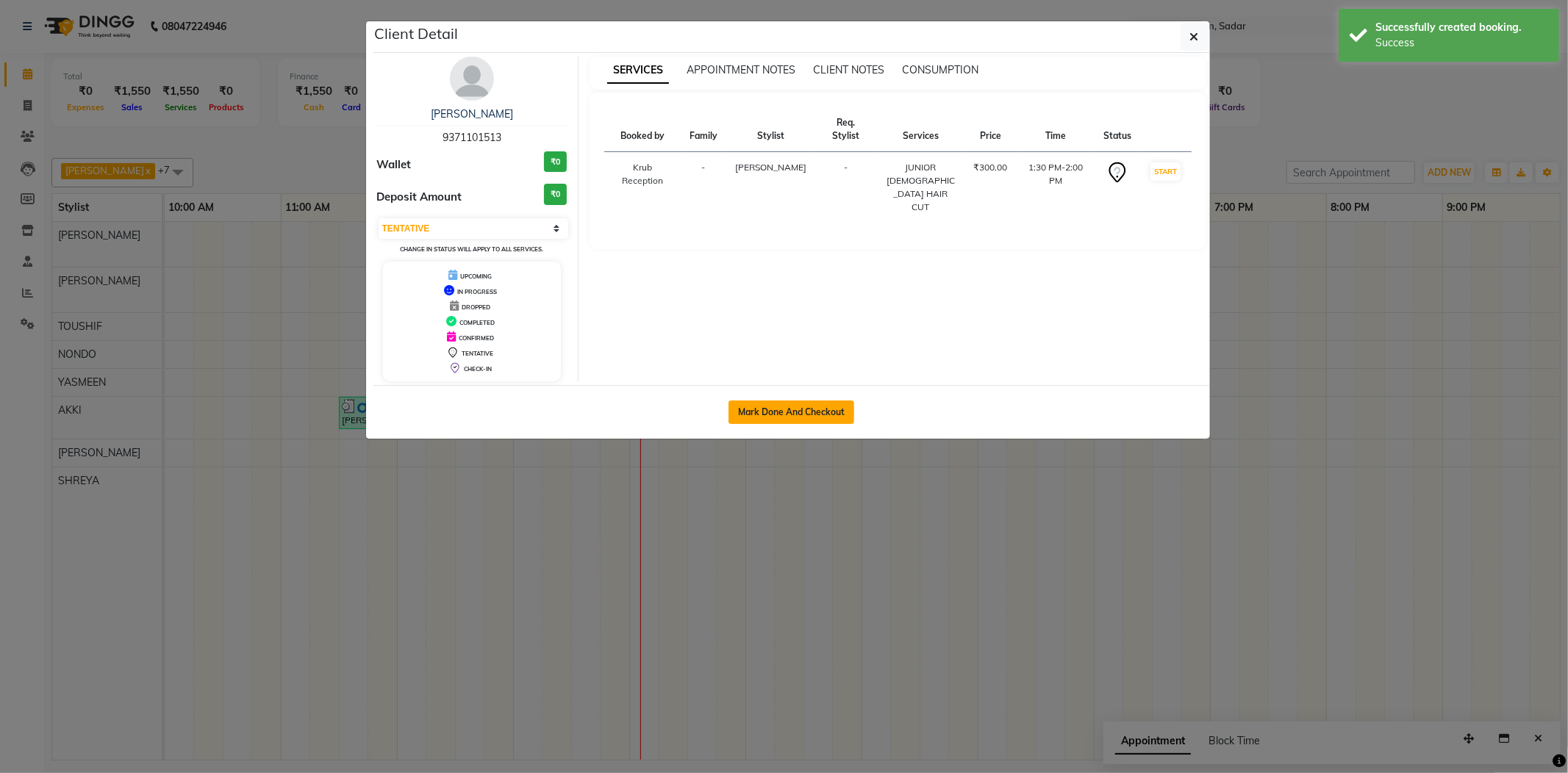
click at [771, 415] on button "Mark Done And Checkout" at bounding box center [791, 412] width 125 height 24
select select "4449"
select select "service"
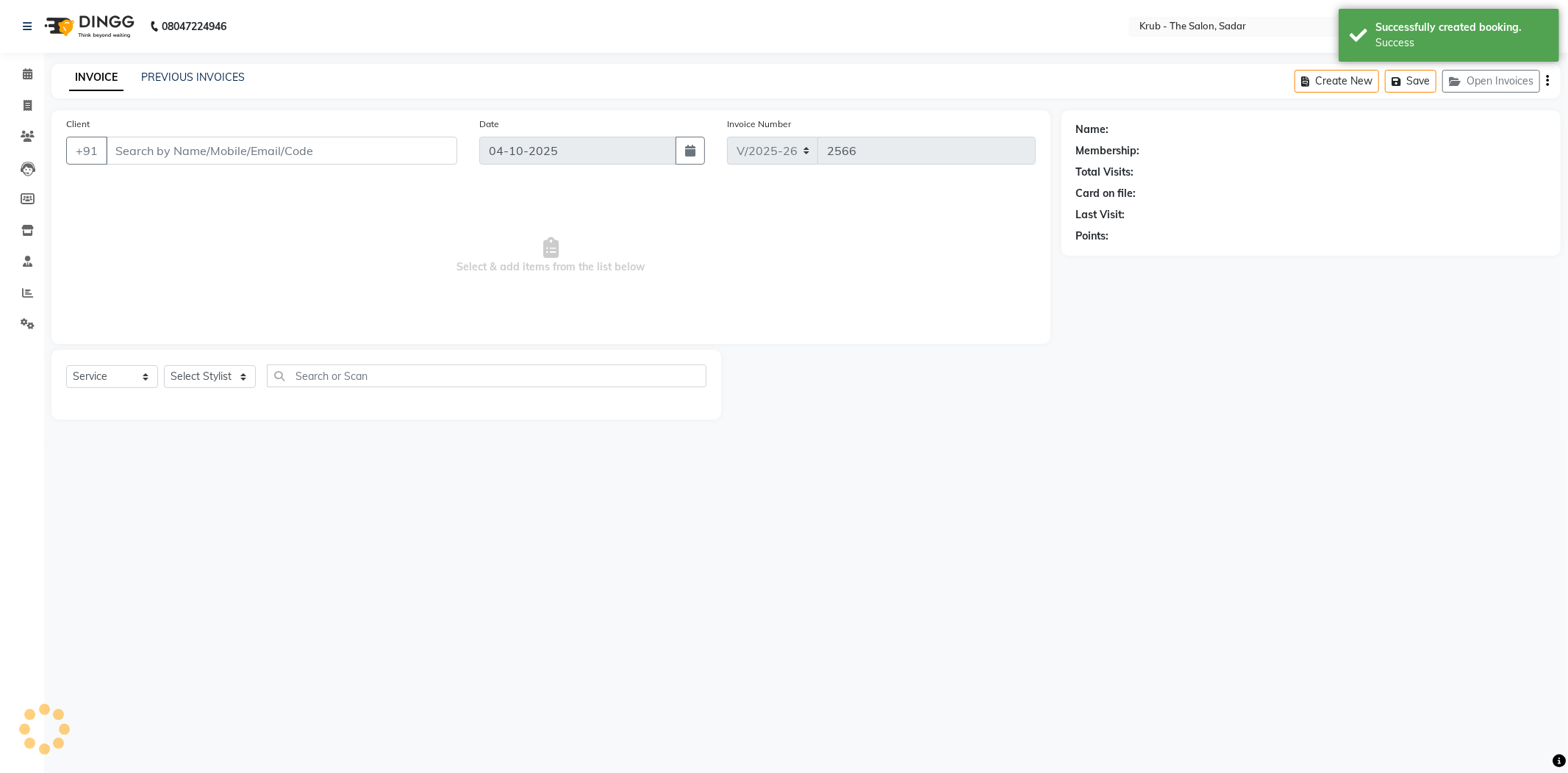
type input "9371101513"
select select "24980"
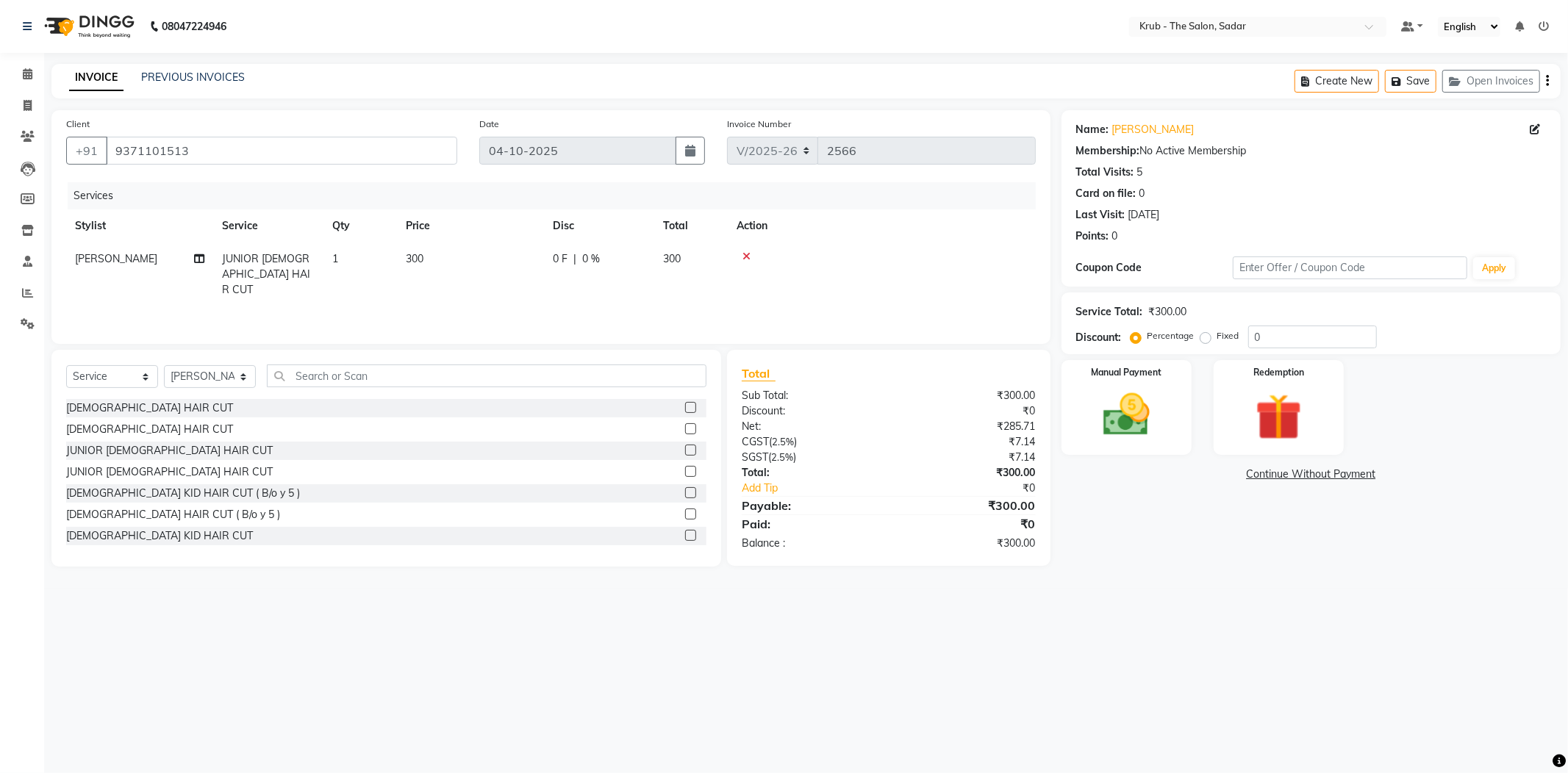
scroll to position [294, 0]
click at [1142, 403] on img at bounding box center [1127, 415] width 79 height 56
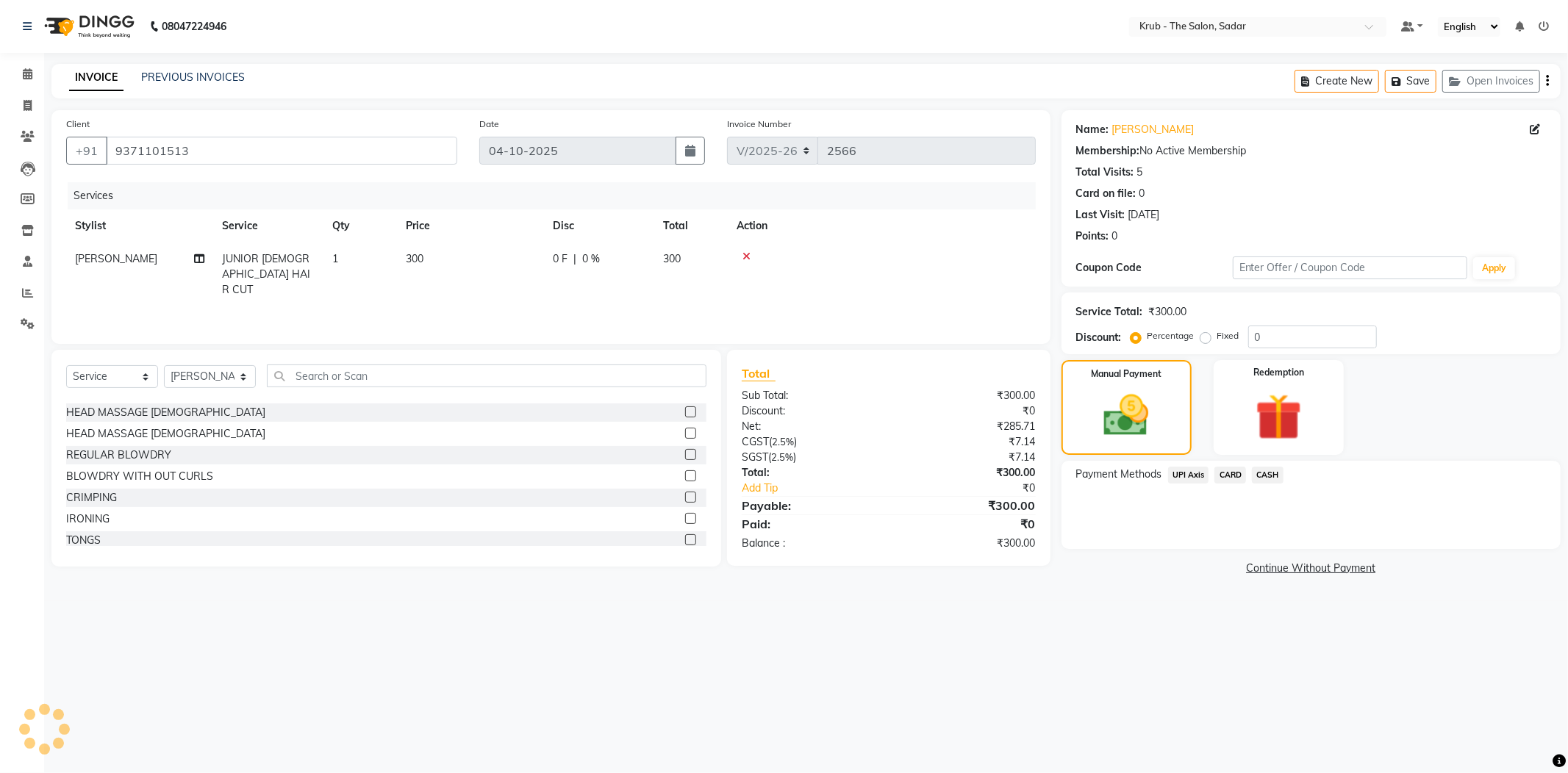
click at [1277, 467] on span "CASH" at bounding box center [1267, 475] width 31 height 17
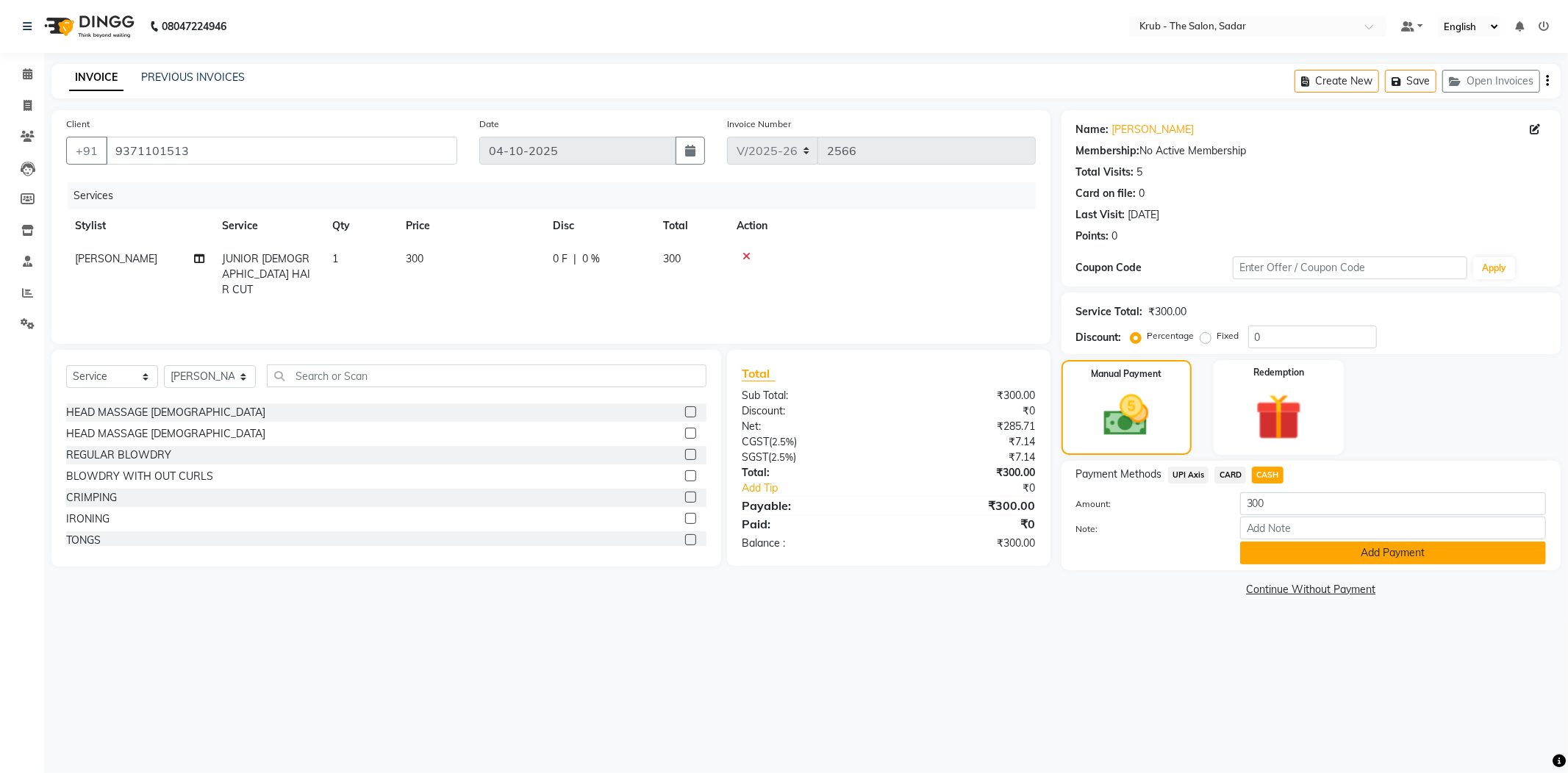
click at [1272, 542] on button "Add Payment" at bounding box center [1393, 553] width 306 height 23
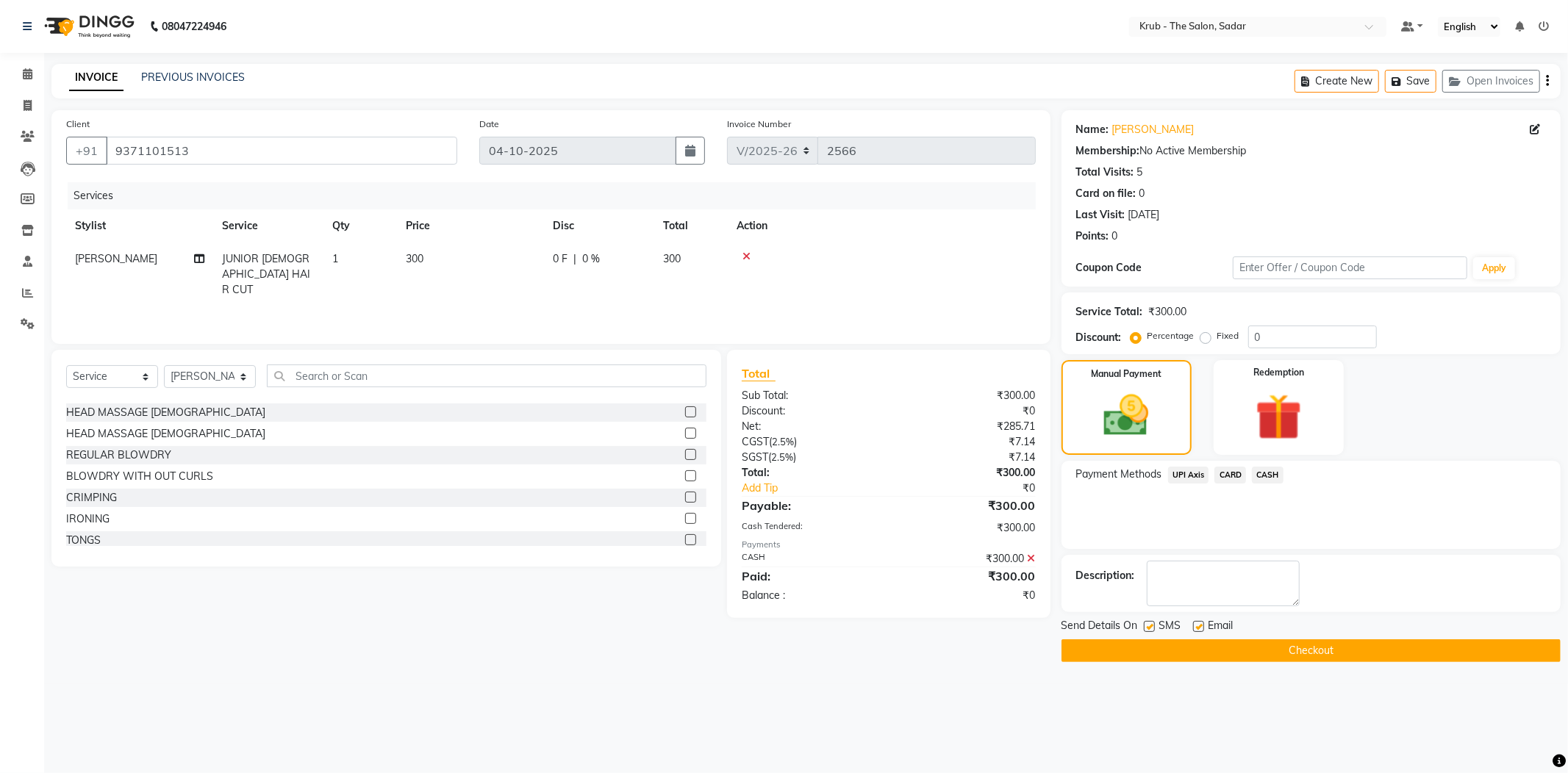
click at [1150, 621] on label at bounding box center [1150, 626] width 11 height 11
click at [1150, 622] on input "checkbox" at bounding box center [1149, 627] width 9 height 9
checkbox input "false"
click at [1144, 639] on button "Checkout" at bounding box center [1310, 650] width 499 height 23
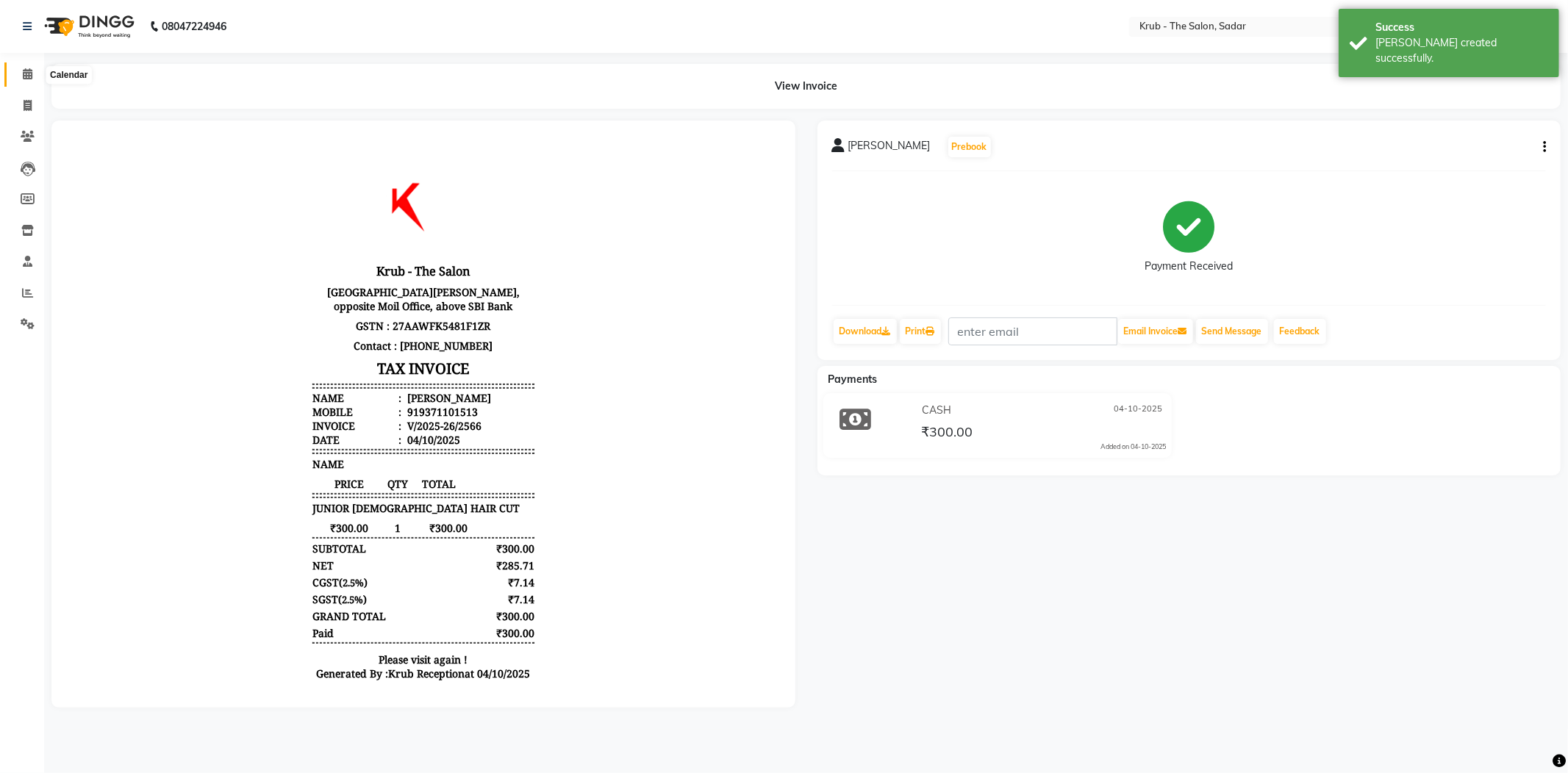
click at [23, 71] on icon at bounding box center [27, 74] width 9 height 11
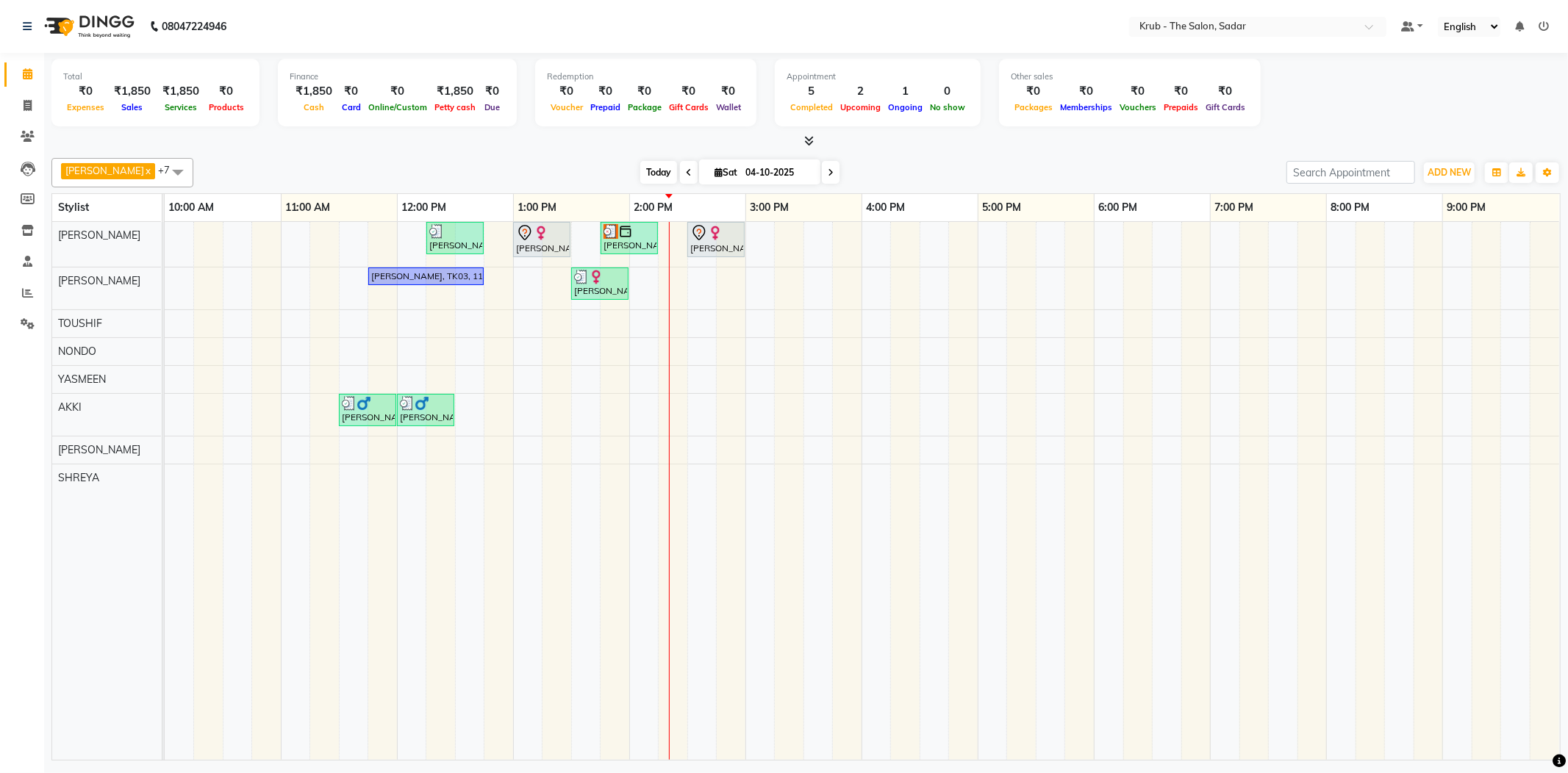
click at [640, 174] on span "Today" at bounding box center [658, 172] width 36 height 23
click at [645, 164] on span "Today" at bounding box center [658, 172] width 36 height 23
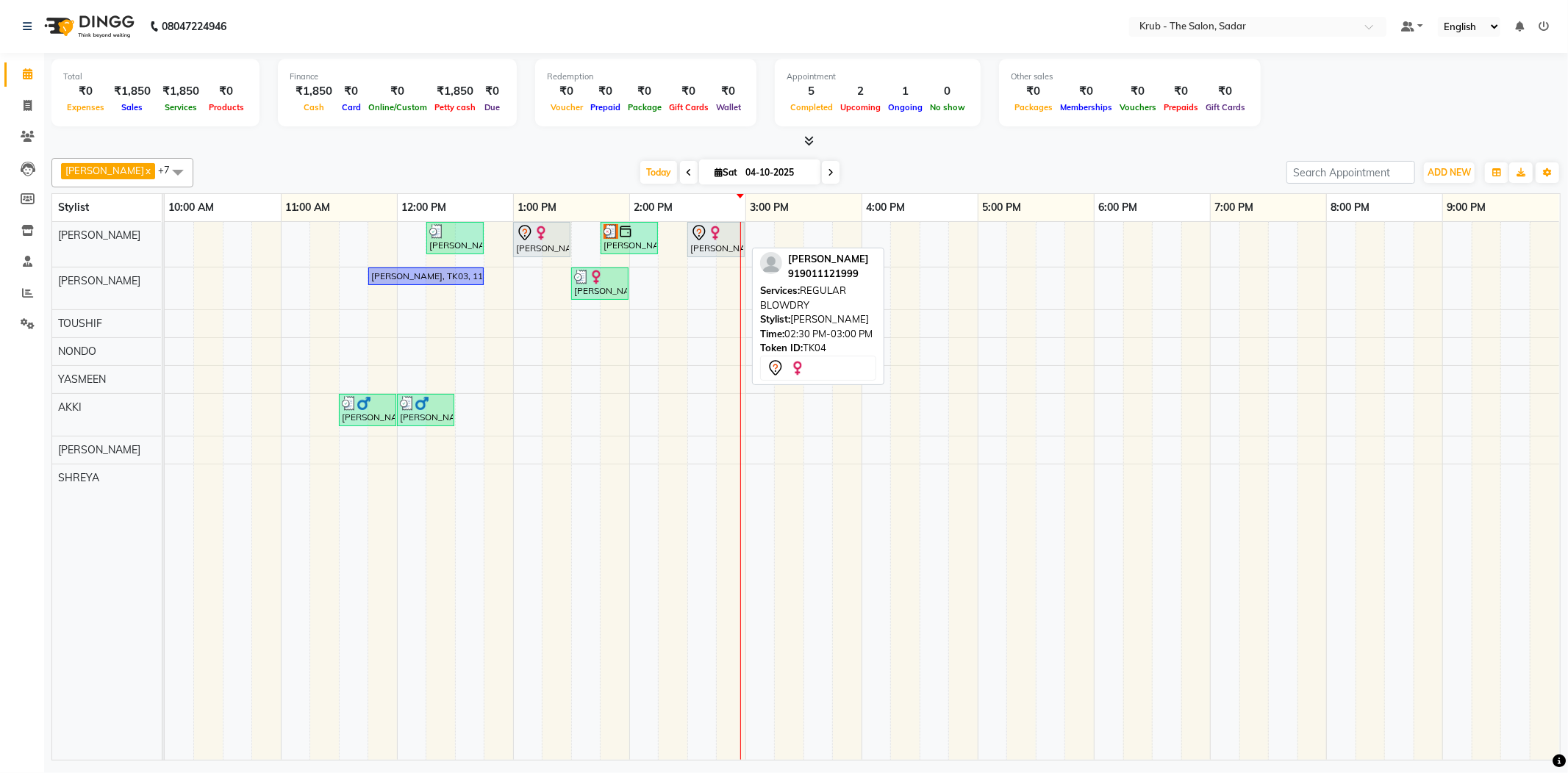
click at [716, 247] on div "[PERSON_NAME], TK04, 02:30 PM-03:00 PM, REGULAR BLOWDRY" at bounding box center [716, 240] width 54 height 30
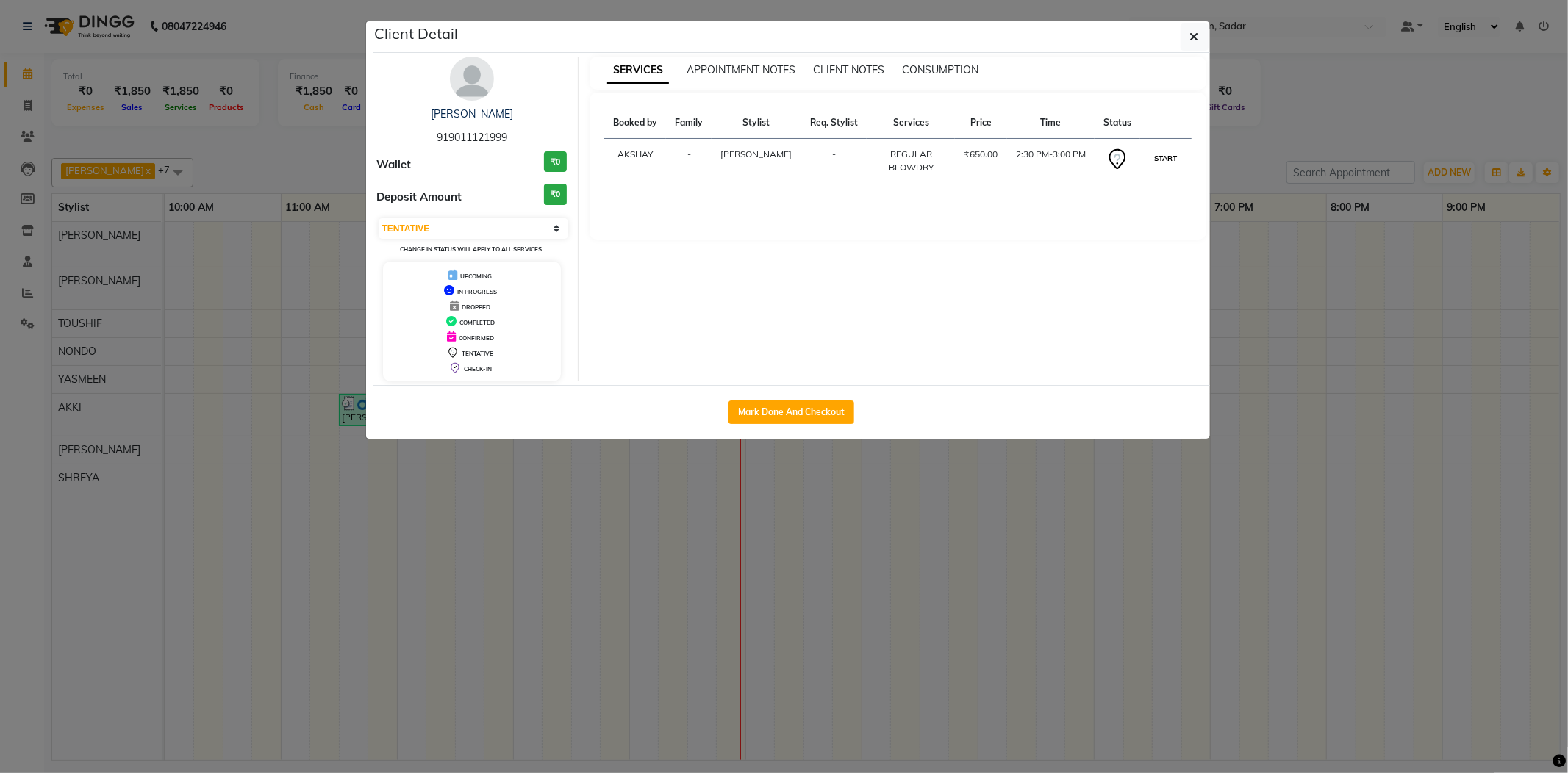
click at [1172, 151] on button "START" at bounding box center [1166, 158] width 30 height 19
select select "1"
click at [1233, 153] on ngb-modal-window "Client Detail Meeta Kurani 919011121999 Wallet ₹0 Deposit Amount ₹0 Select IN S…" at bounding box center [784, 386] width 1568 height 773
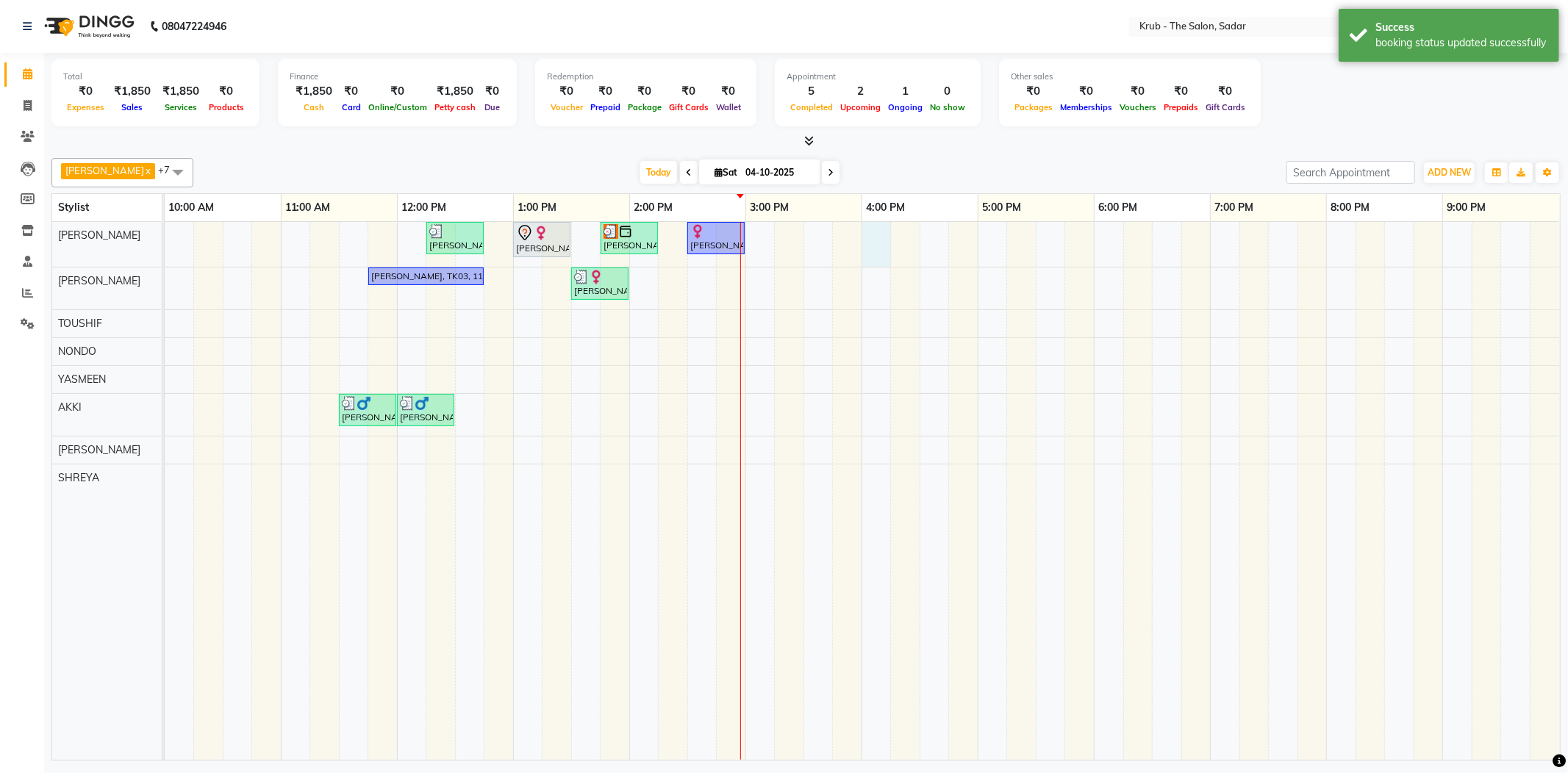
click at [866, 228] on div "Priyanka S, TK07, 12:15 PM-12:45 PM, FEMALE HAIR CUT Laila Malik, TK02, 01:00 P…" at bounding box center [862, 490] width 1395 height 538
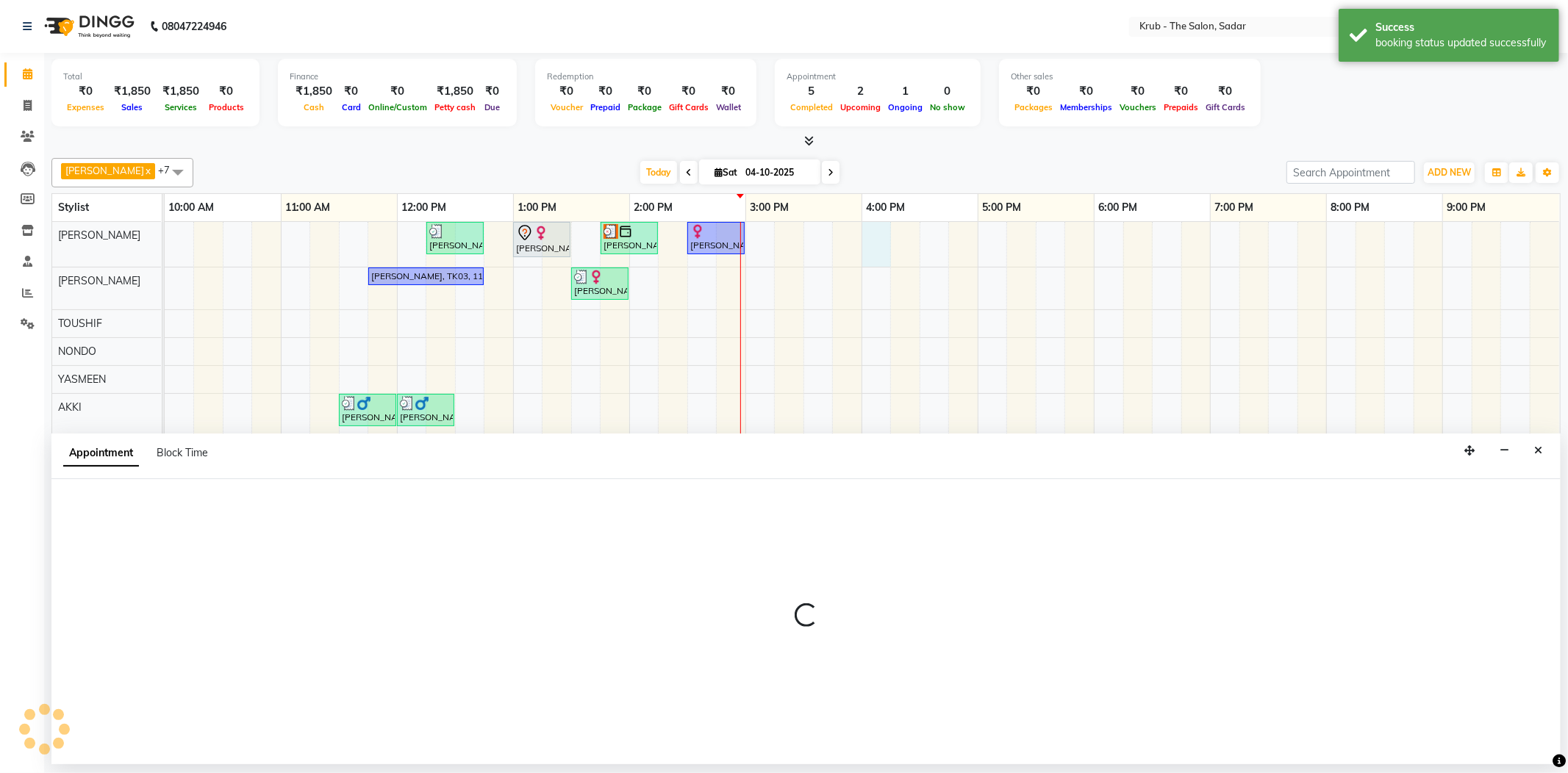
select select "24979"
select select "960"
select select "tentative"
